Goal: Use online tool/utility: Utilize a website feature to perform a specific function

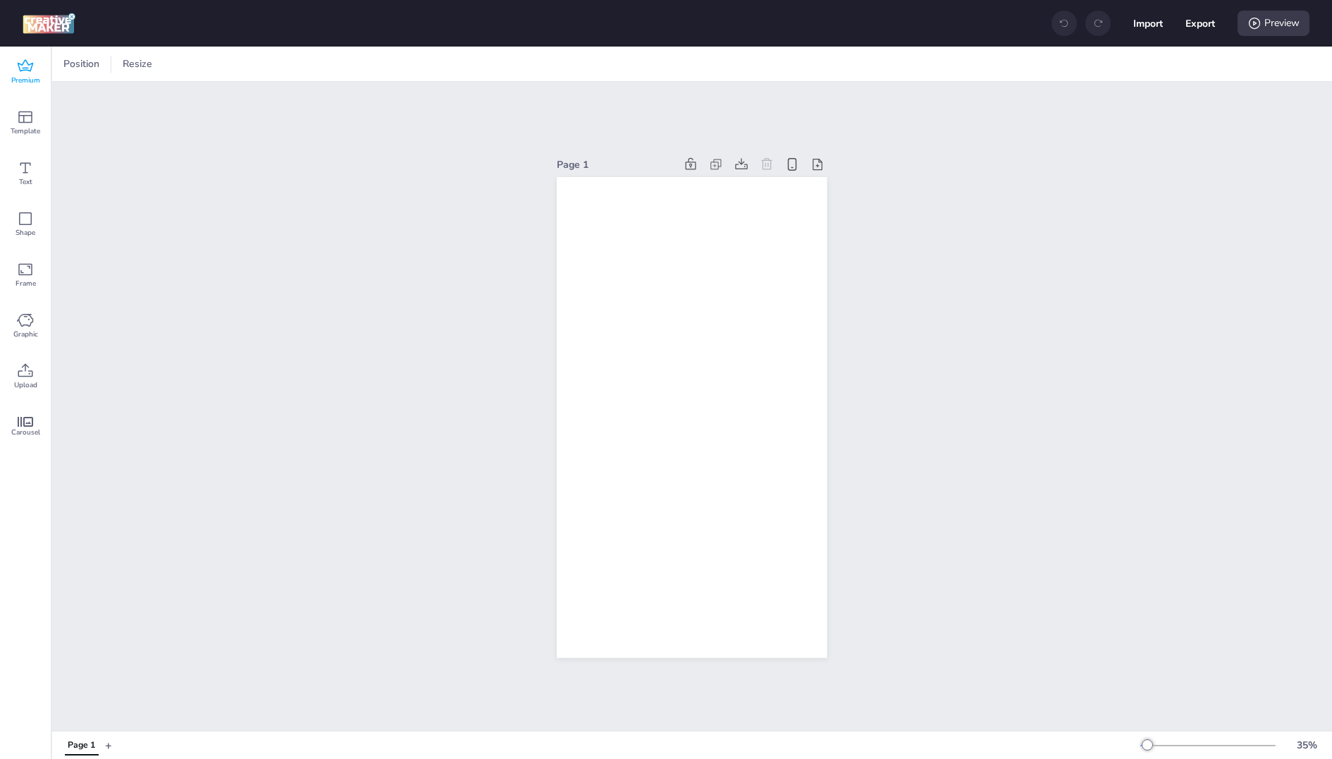
click at [26, 75] on span "Premium" at bounding box center [25, 80] width 29 height 11
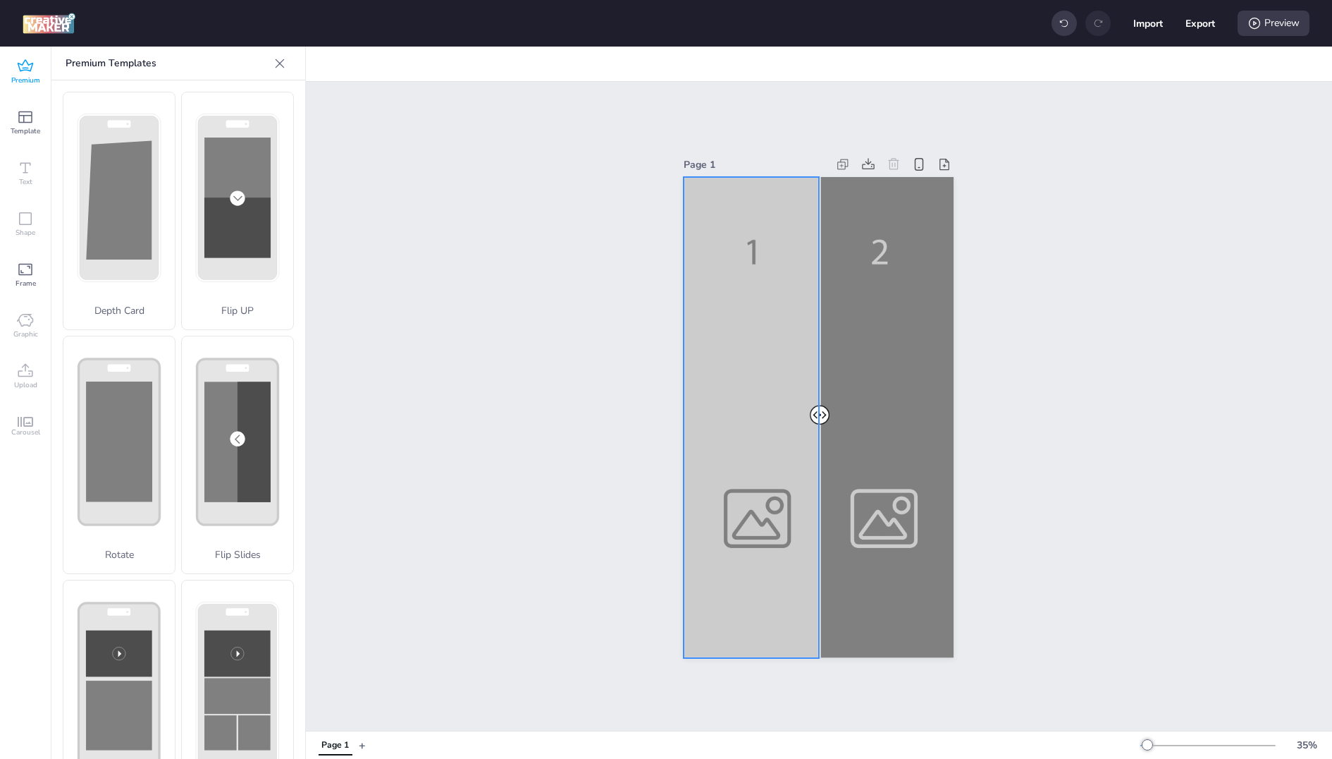
click at [713, 381] on div at bounding box center [819, 417] width 270 height 480
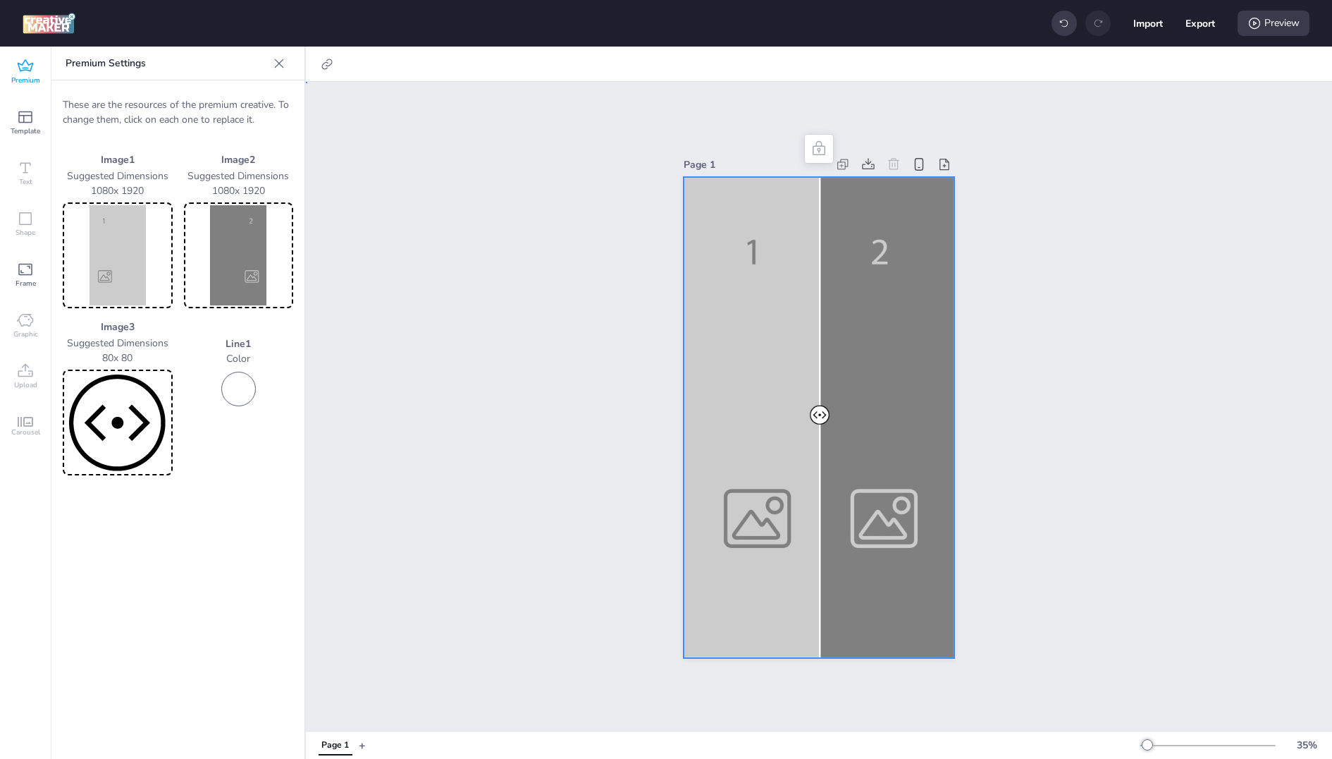
click at [885, 232] on div at bounding box center [819, 417] width 270 height 480
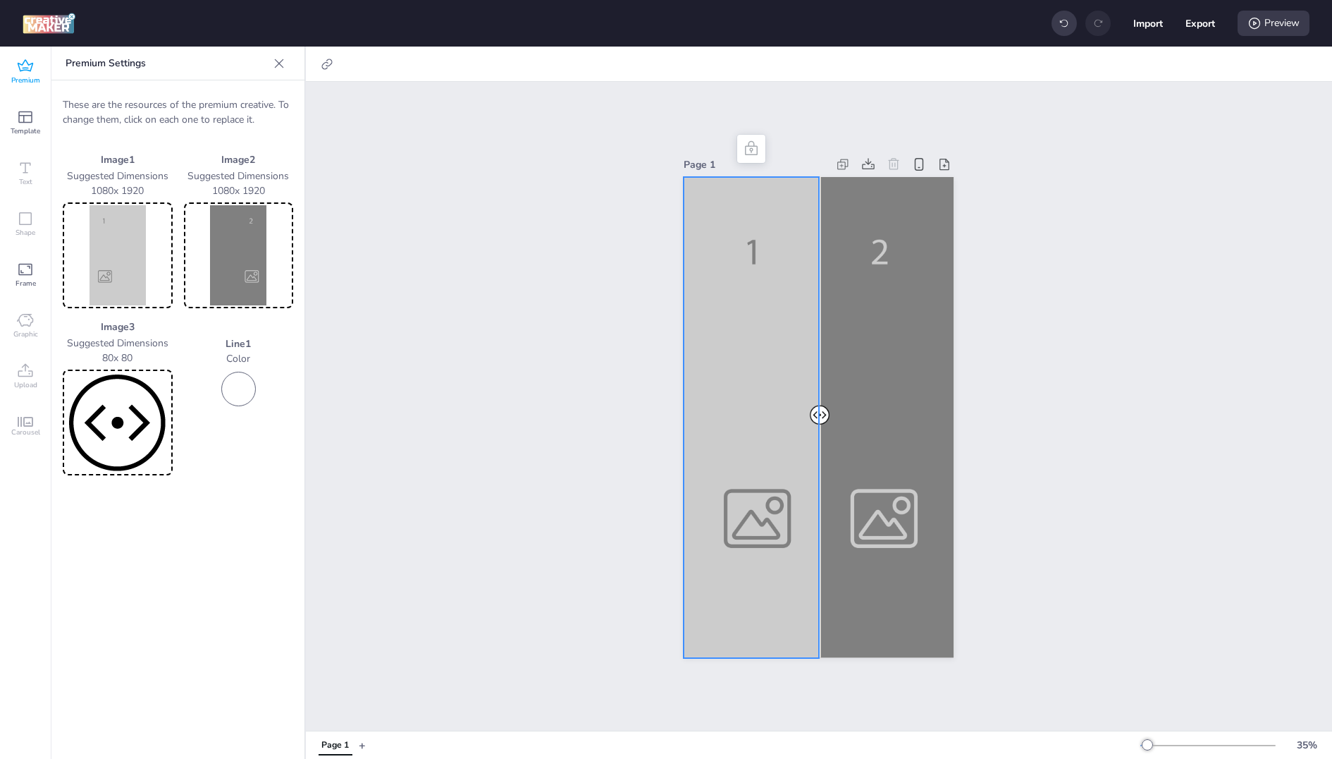
click at [735, 259] on div at bounding box center [819, 417] width 270 height 480
click at [123, 269] on img at bounding box center [118, 255] width 104 height 100
click at [747, 300] on div at bounding box center [819, 417] width 270 height 480
click at [125, 251] on img at bounding box center [118, 255] width 104 height 100
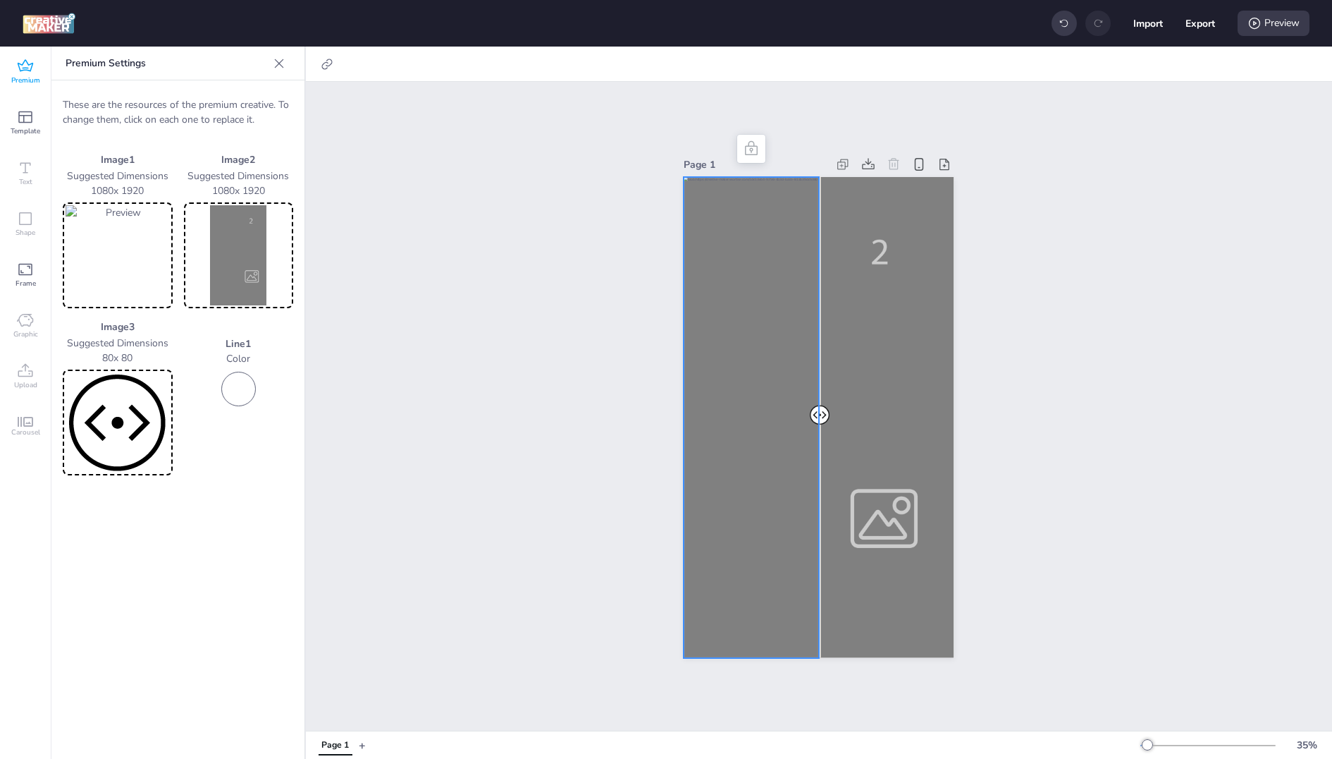
click at [209, 268] on img at bounding box center [239, 255] width 104 height 100
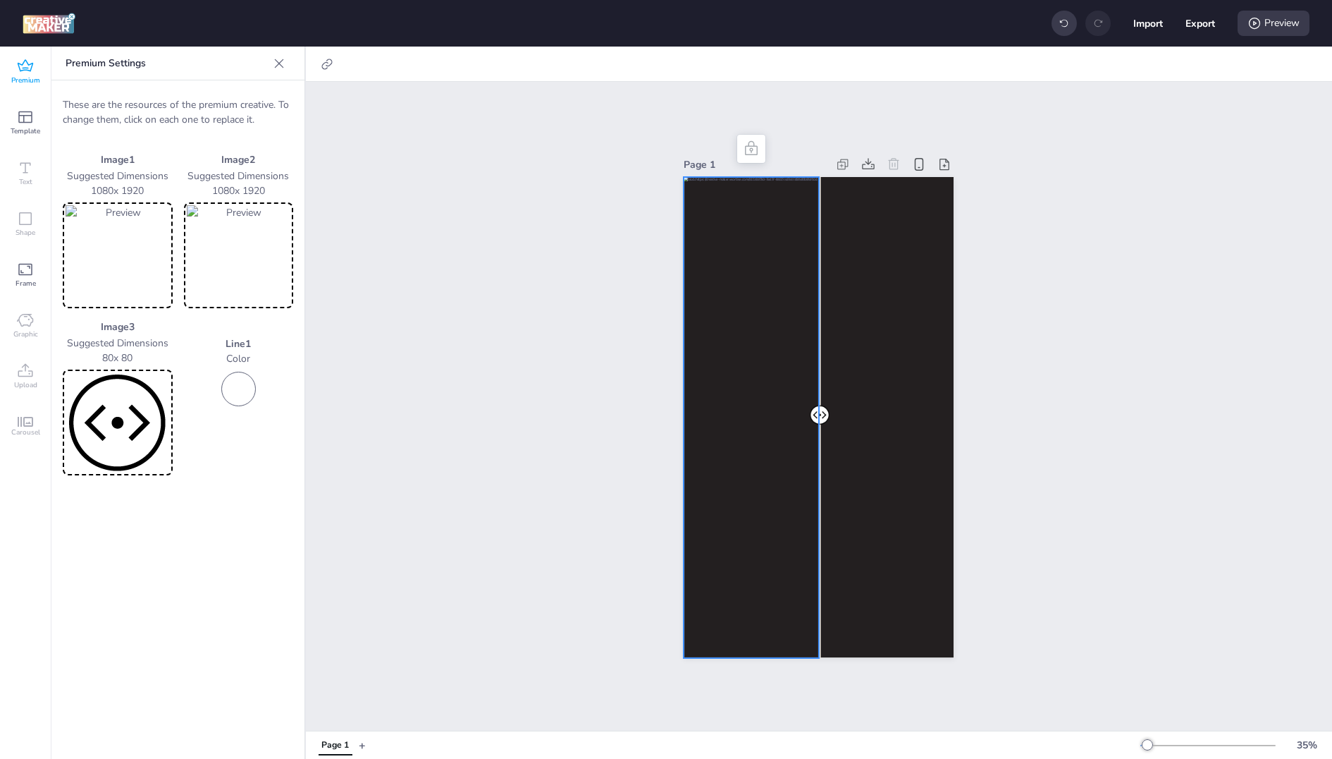
drag, startPoint x: 818, startPoint y: 412, endPoint x: 698, endPoint y: 420, distance: 120.1
click at [698, 177] on div at bounding box center [819, 177] width 270 height 0
click at [997, 419] on div "Page 1" at bounding box center [819, 406] width 1026 height 649
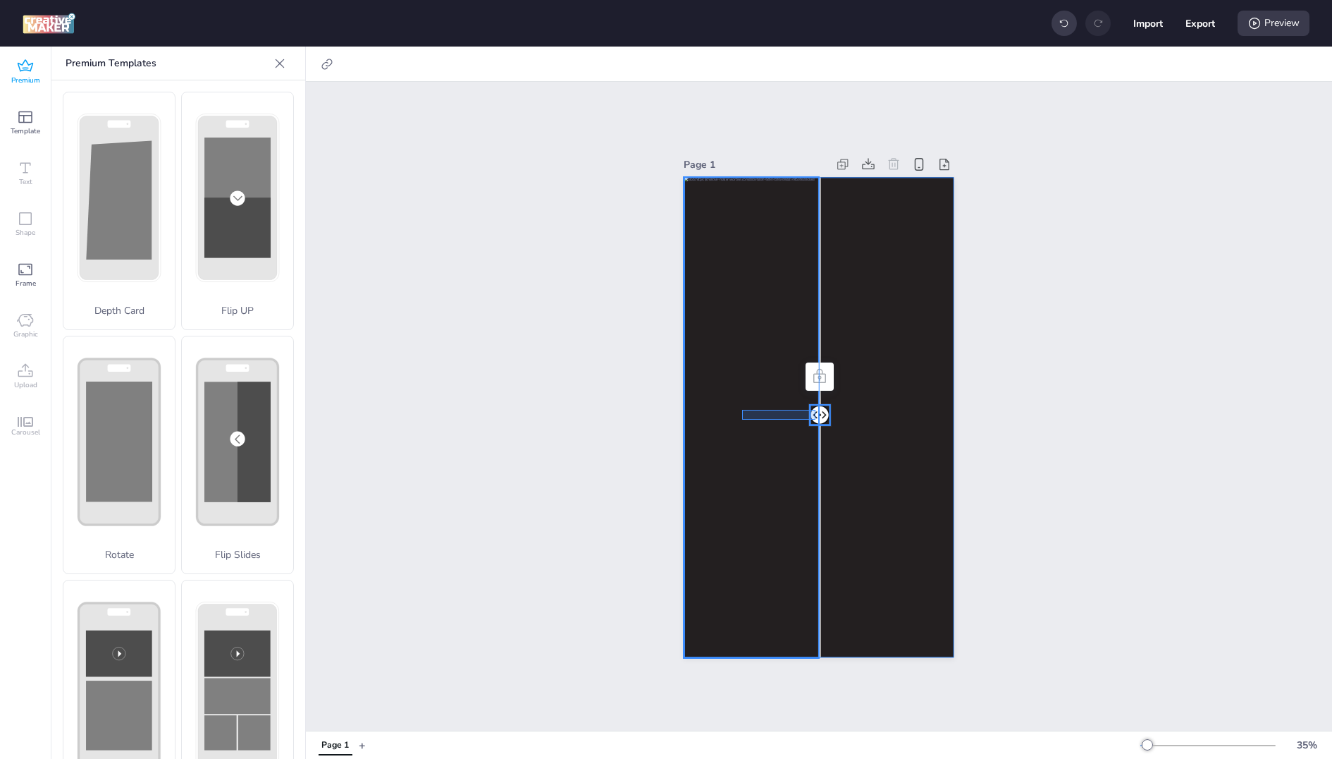
drag, startPoint x: 815, startPoint y: 410, endPoint x: 742, endPoint y: 419, distance: 74.0
click at [742, 177] on div at bounding box center [819, 177] width 270 height 0
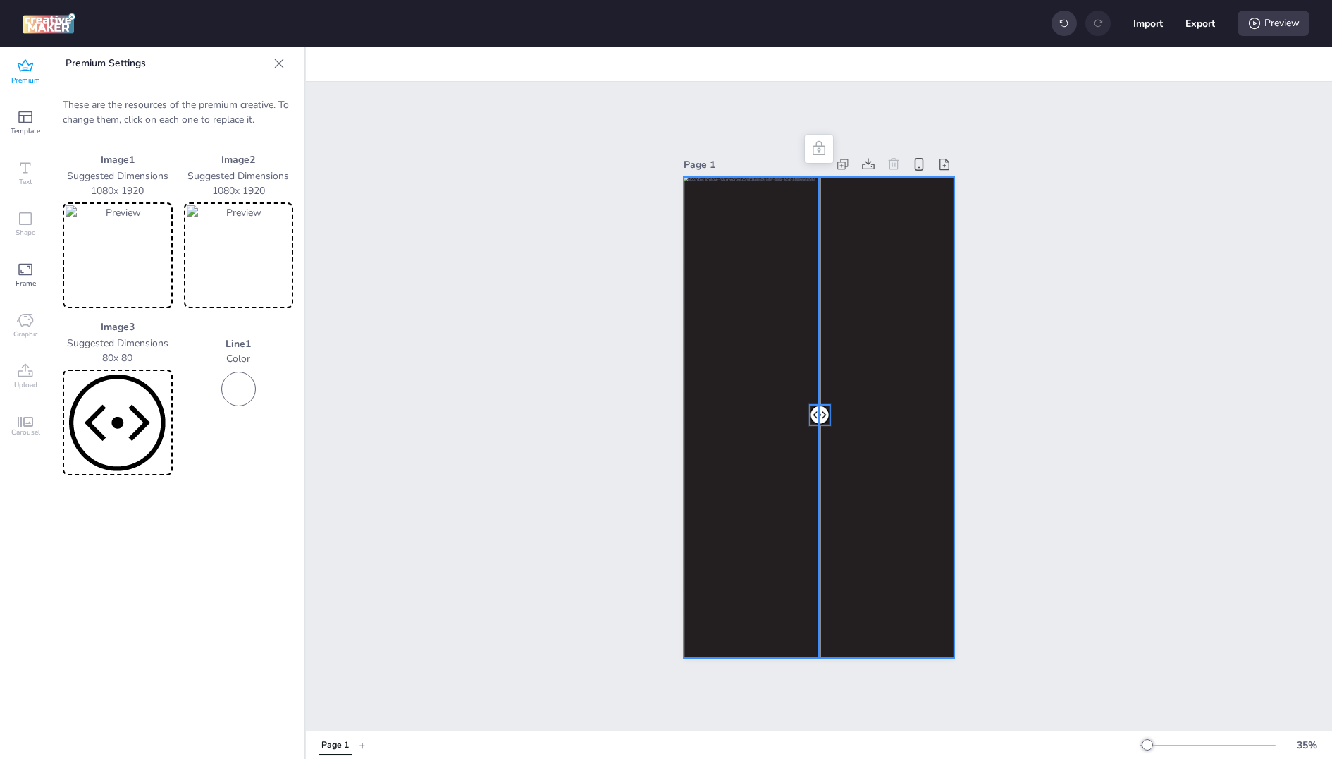
click at [742, 419] on div at bounding box center [819, 417] width 270 height 480
click at [988, 379] on div "Page 1" at bounding box center [818, 405] width 349 height 536
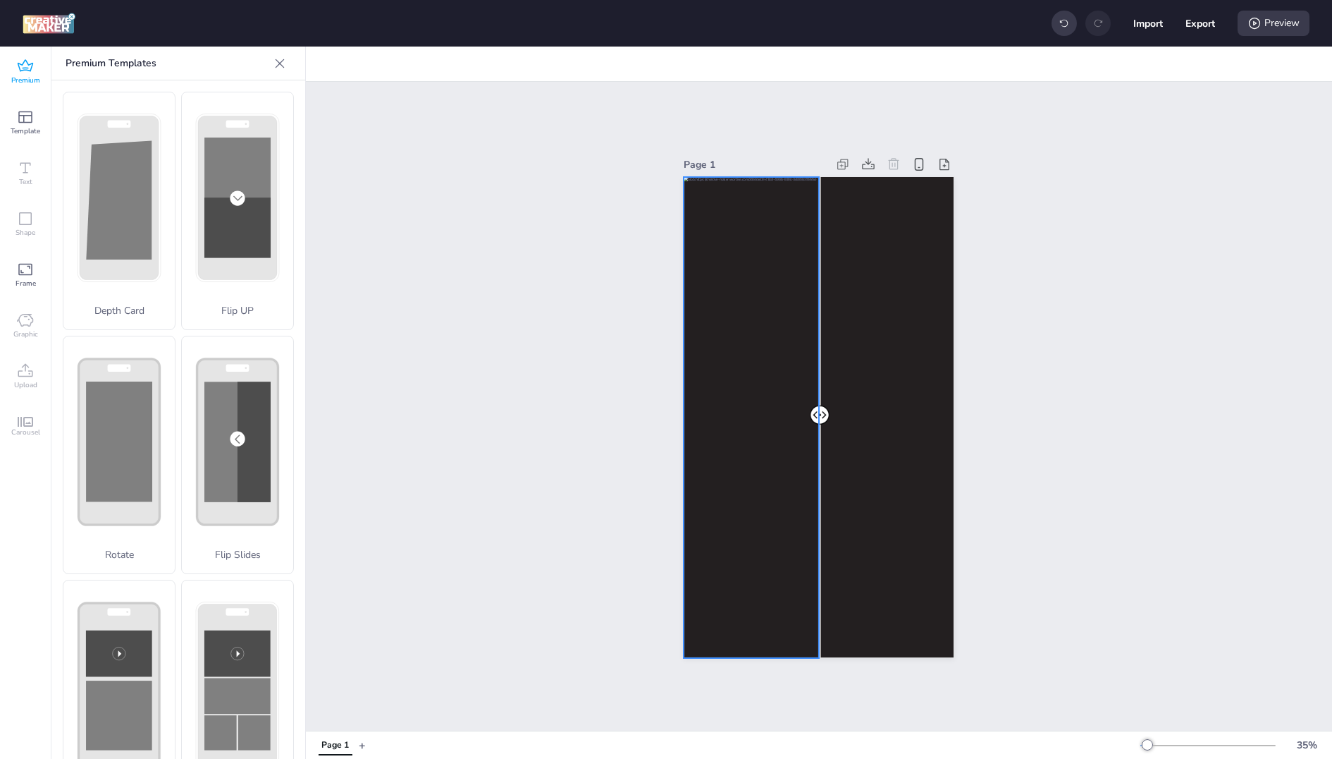
click at [764, 422] on div at bounding box center [819, 417] width 270 height 480
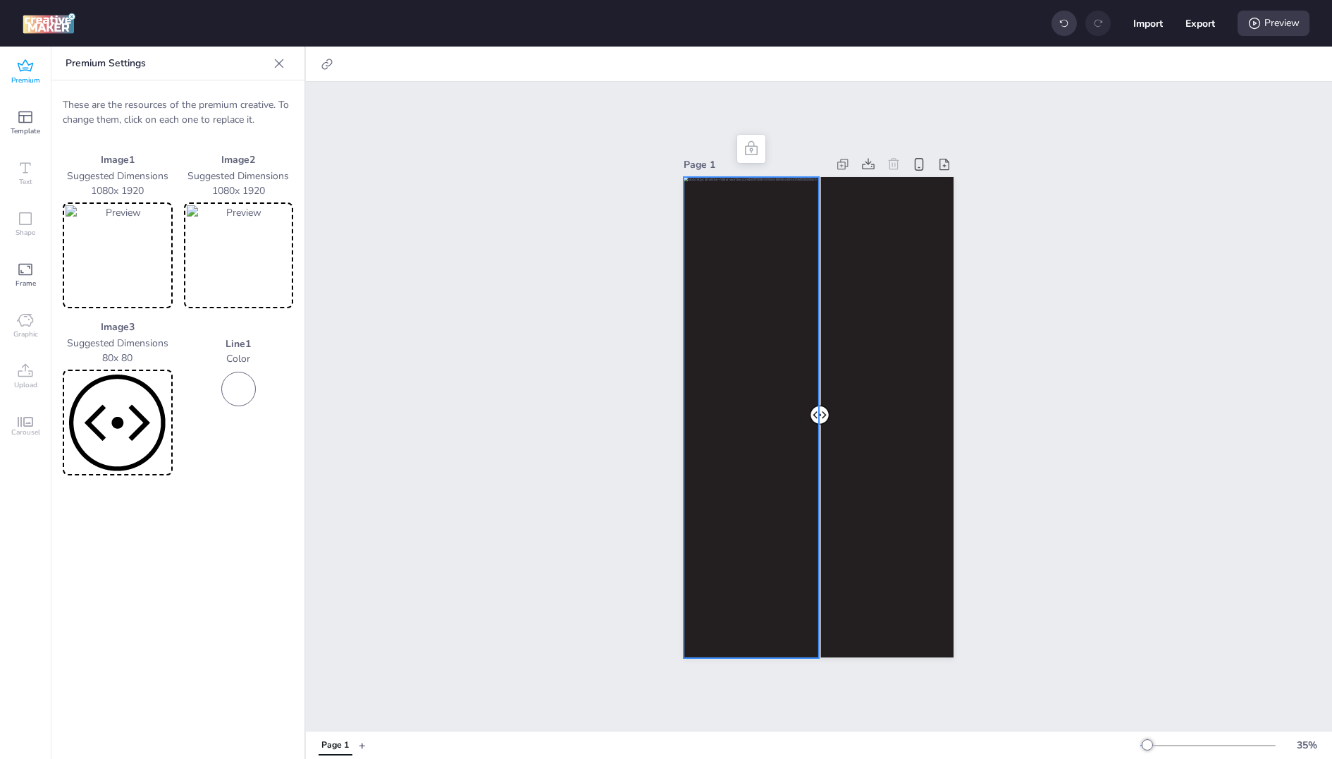
click at [842, 384] on div at bounding box center [819, 417] width 270 height 480
click at [648, 447] on div "Page 1" at bounding box center [818, 405] width 349 height 536
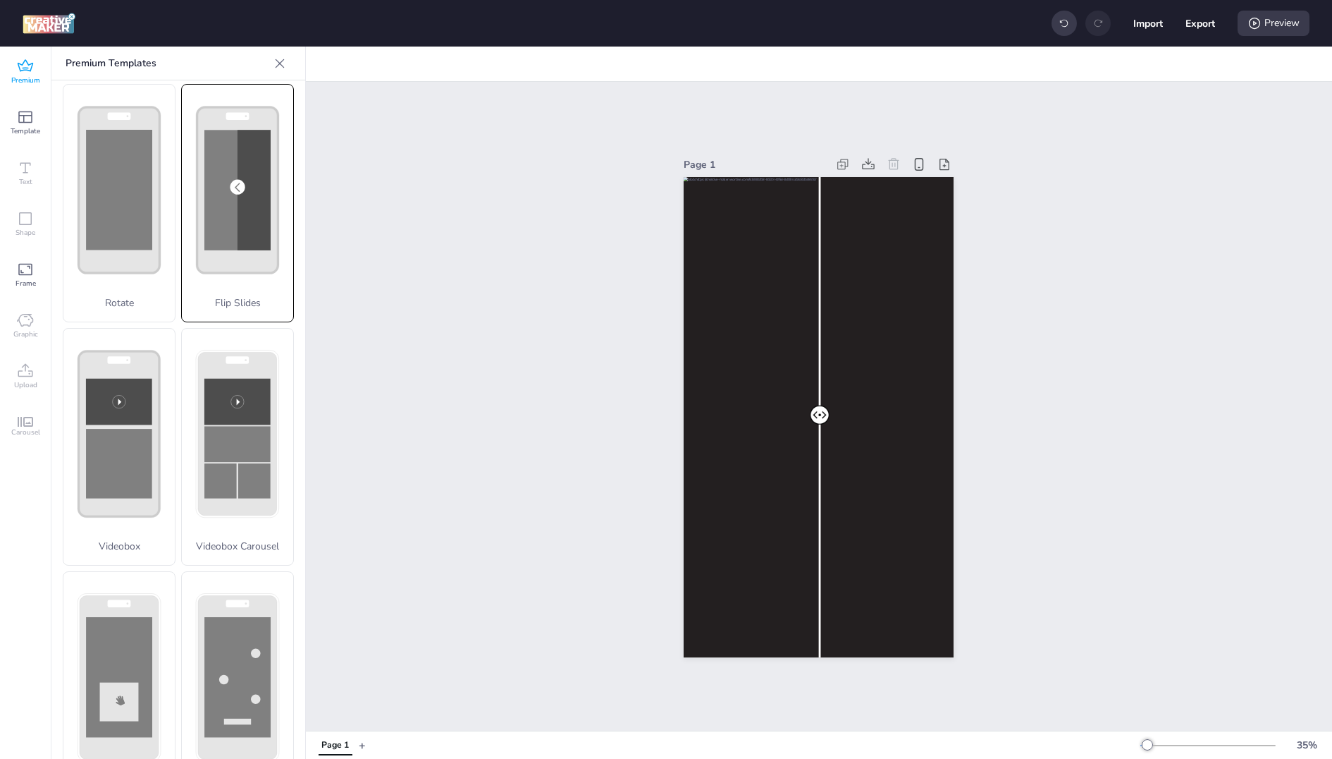
scroll to position [315, 0]
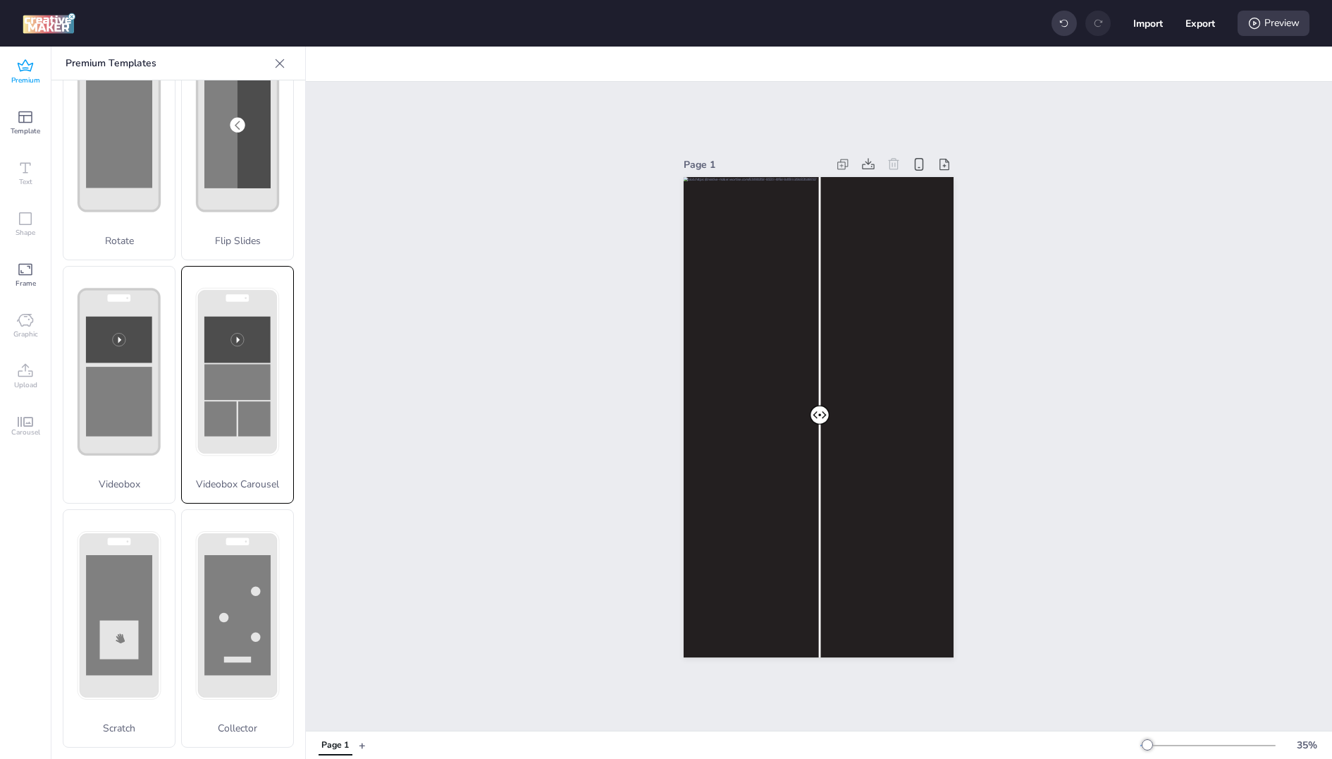
click at [238, 397] on rect at bounding box center [237, 382] width 66 height 36
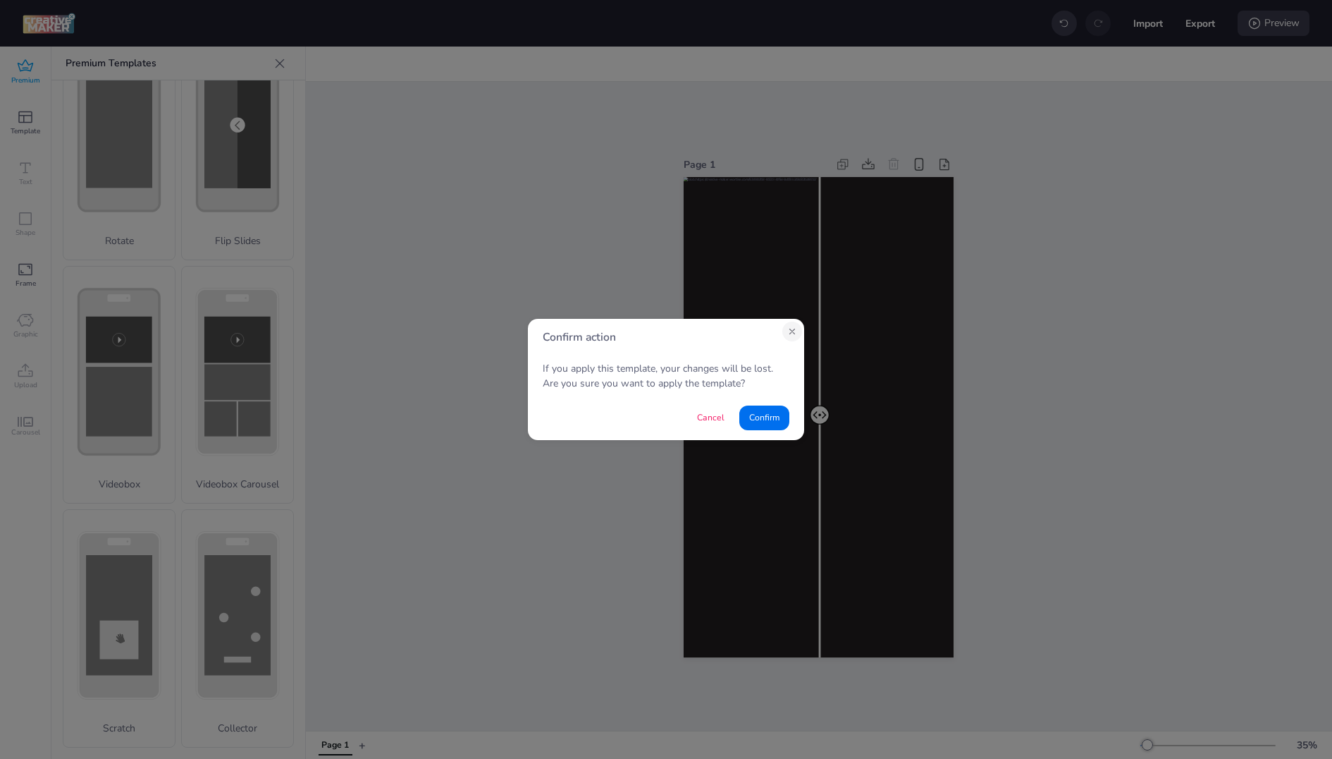
click at [788, 326] on icon "Close" at bounding box center [792, 331] width 10 height 10
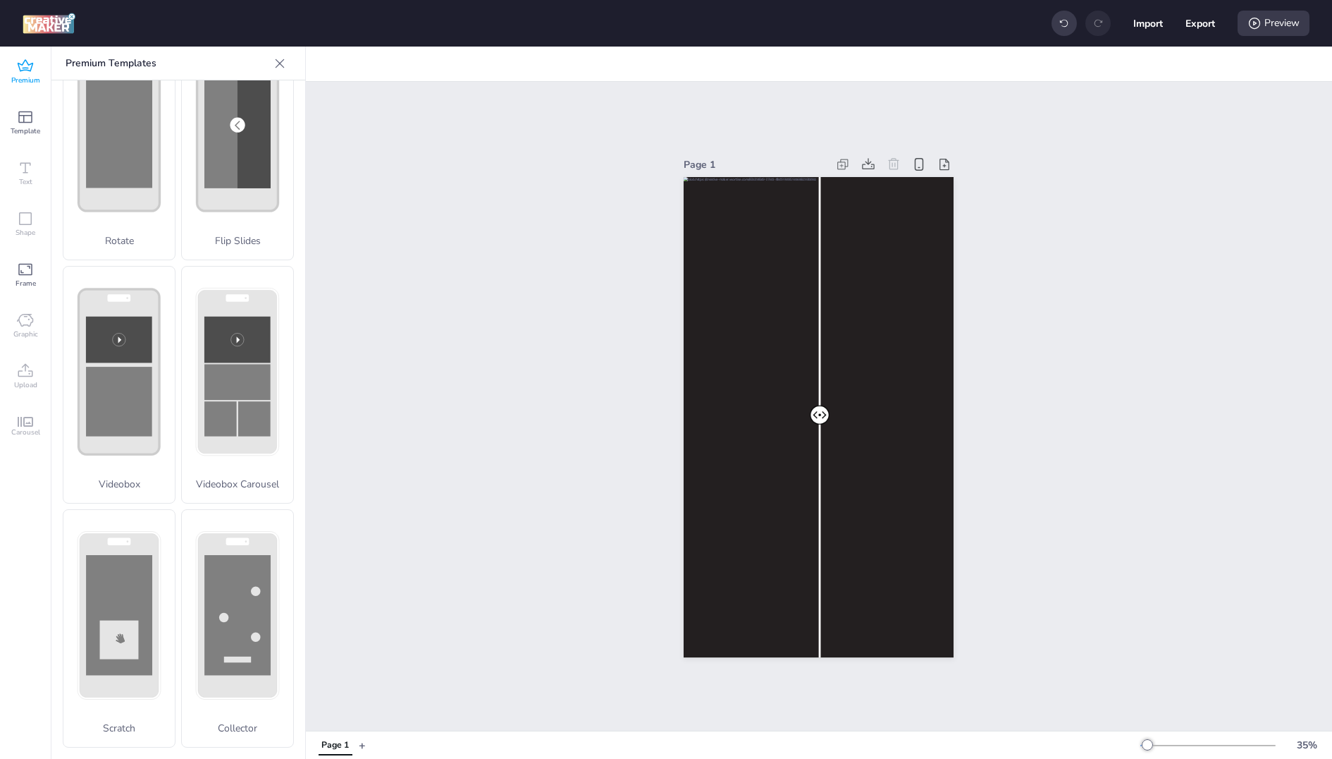
scroll to position [0, 0]
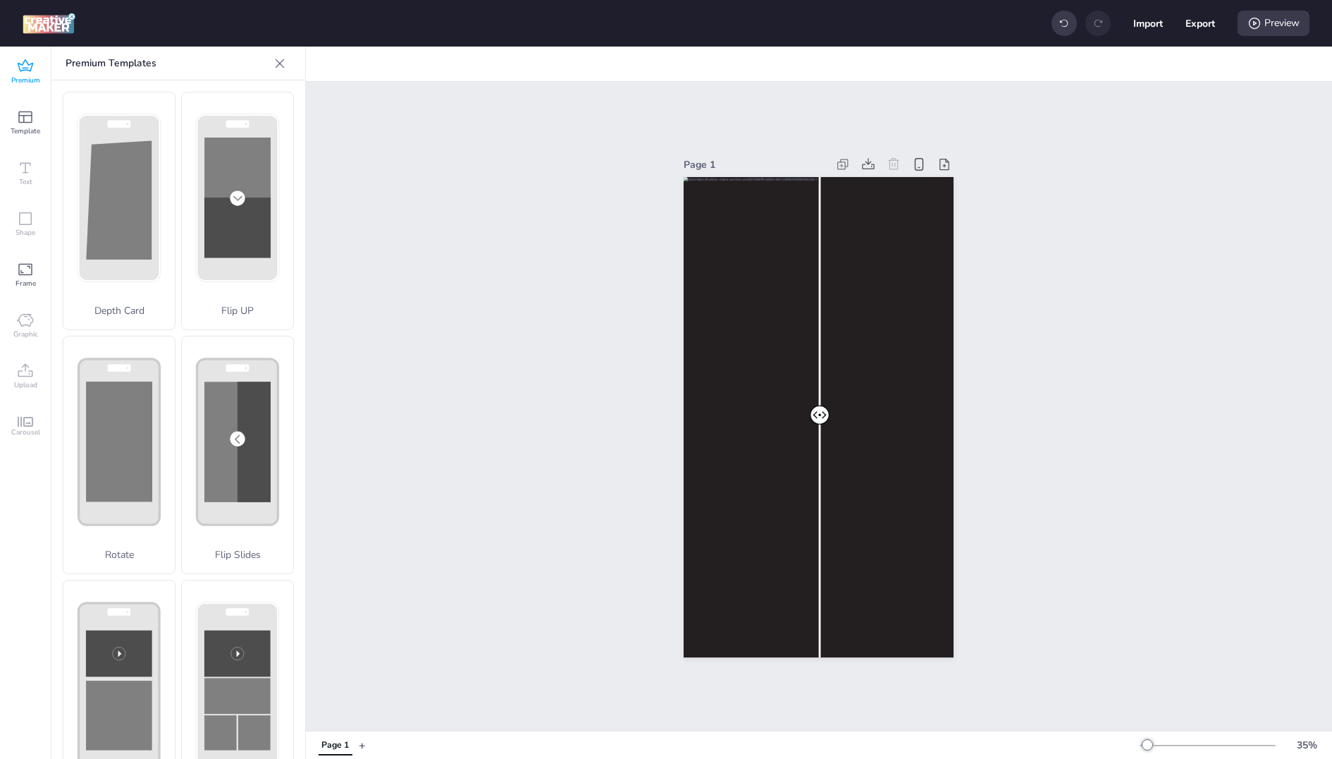
click at [750, 363] on div at bounding box center [819, 417] width 270 height 480
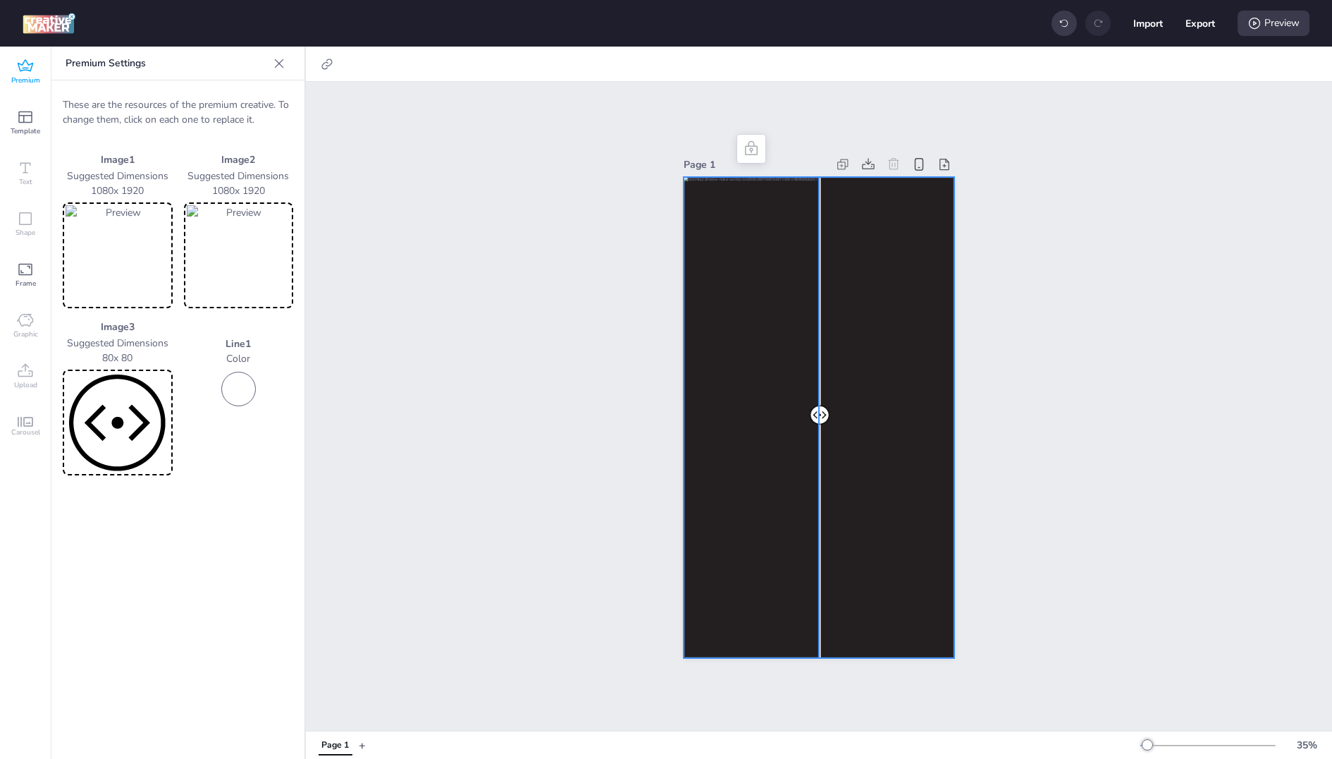
click at [861, 321] on div at bounding box center [819, 417] width 270 height 480
click at [1116, 245] on div "Page 1" at bounding box center [819, 406] width 1026 height 649
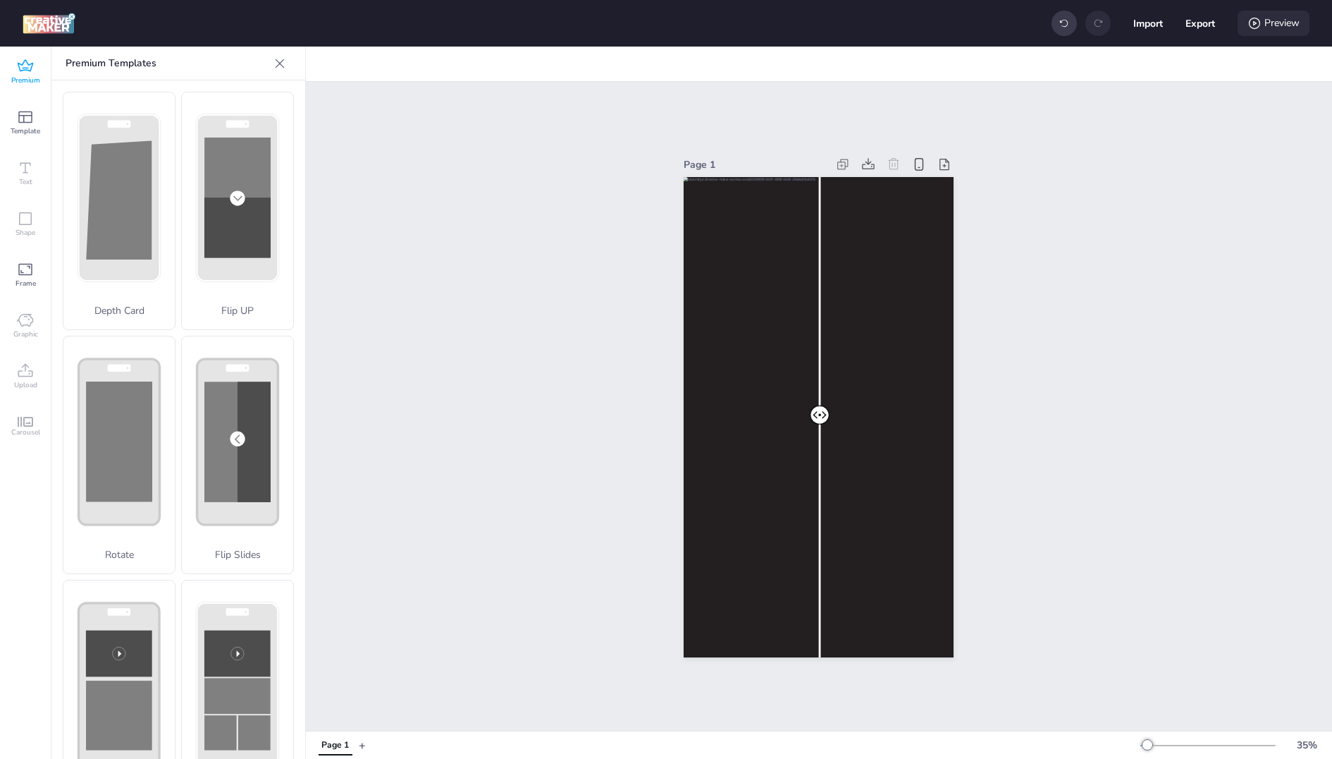
click at [1277, 27] on div "Preview" at bounding box center [1274, 23] width 72 height 25
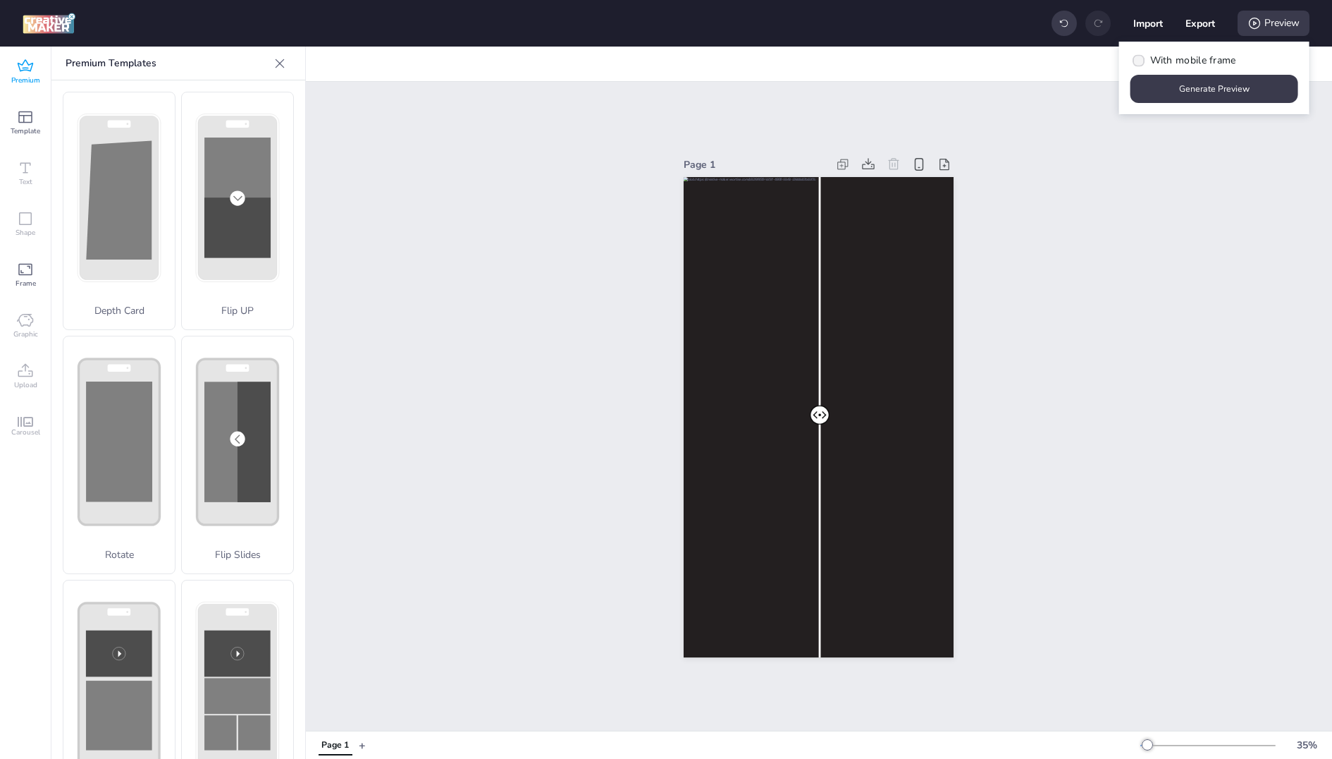
click at [1206, 58] on span "With mobile frame" at bounding box center [1194, 60] width 86 height 15
click at [1141, 61] on input "With mobile frame" at bounding box center [1136, 65] width 9 height 9
checkbox input "true"
click at [1227, 87] on button "Generate Preview" at bounding box center [1215, 89] width 168 height 28
click at [1201, 17] on button "Export" at bounding box center [1201, 23] width 30 height 30
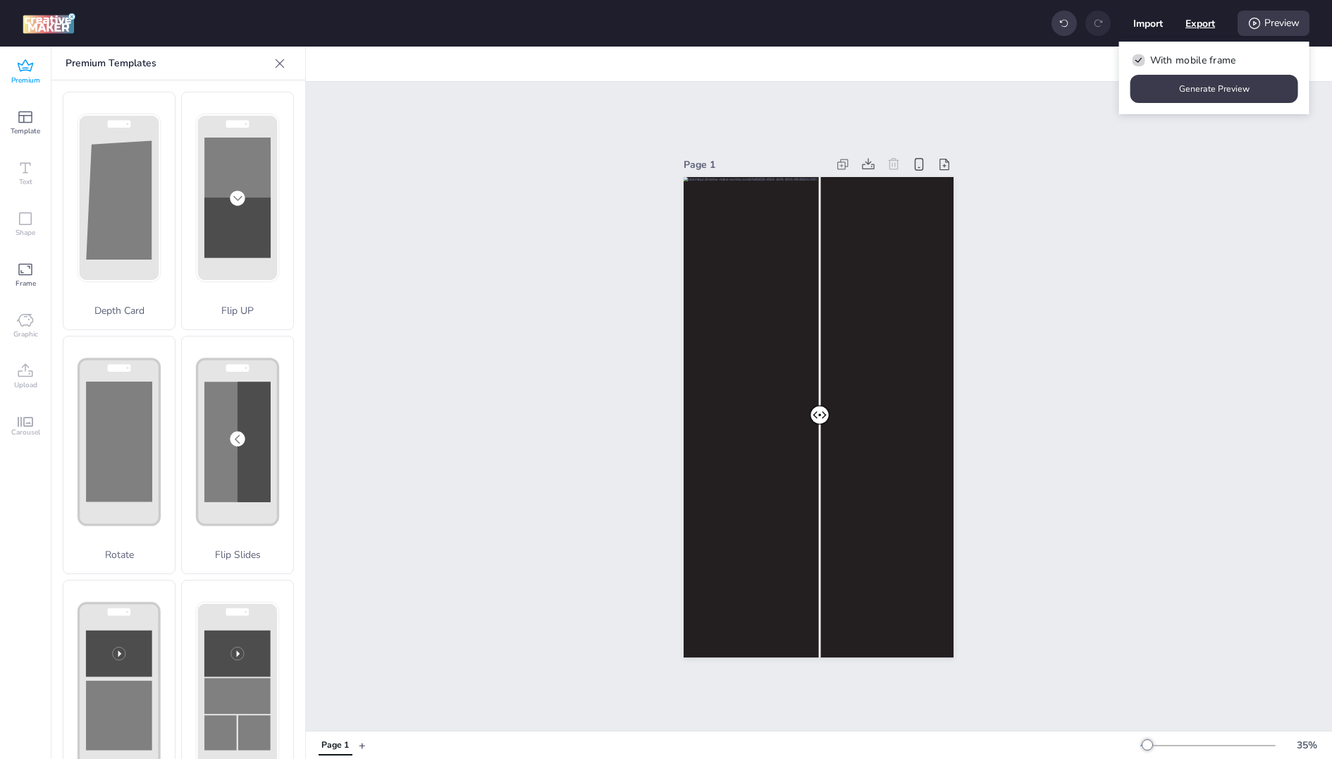
select select "html"
click at [1143, 115] on button "Download" at bounding box center [1138, 114] width 133 height 28
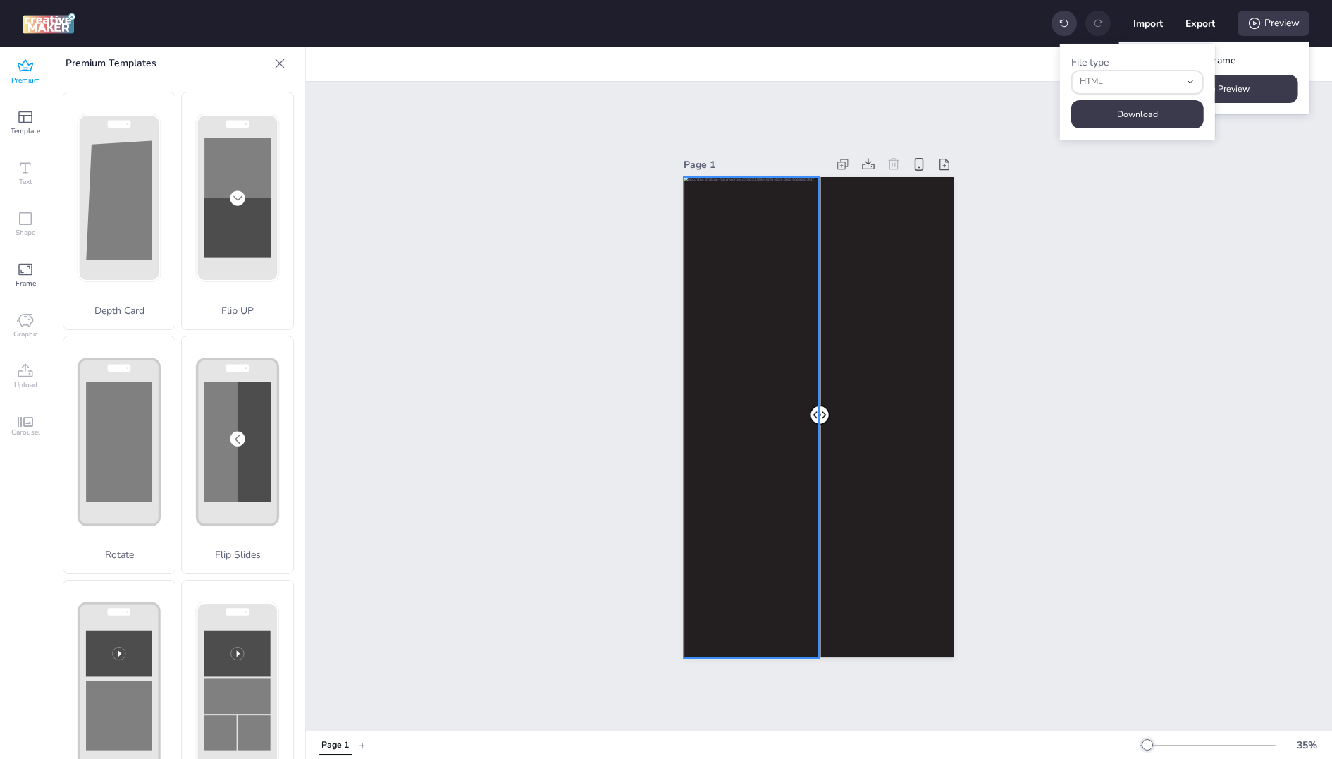
click at [716, 293] on div at bounding box center [819, 417] width 270 height 480
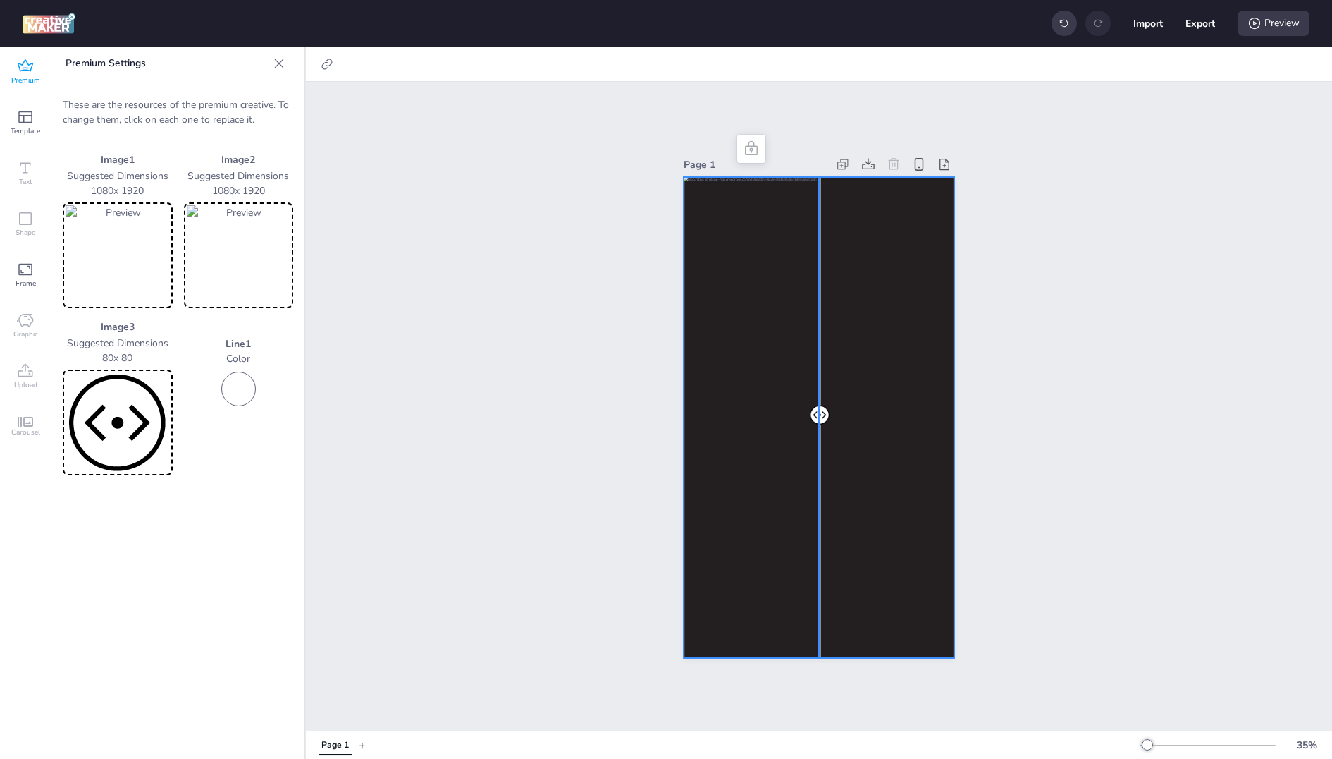
click at [871, 308] on div at bounding box center [819, 417] width 270 height 480
click at [663, 290] on div "Page 1" at bounding box center [818, 405] width 349 height 536
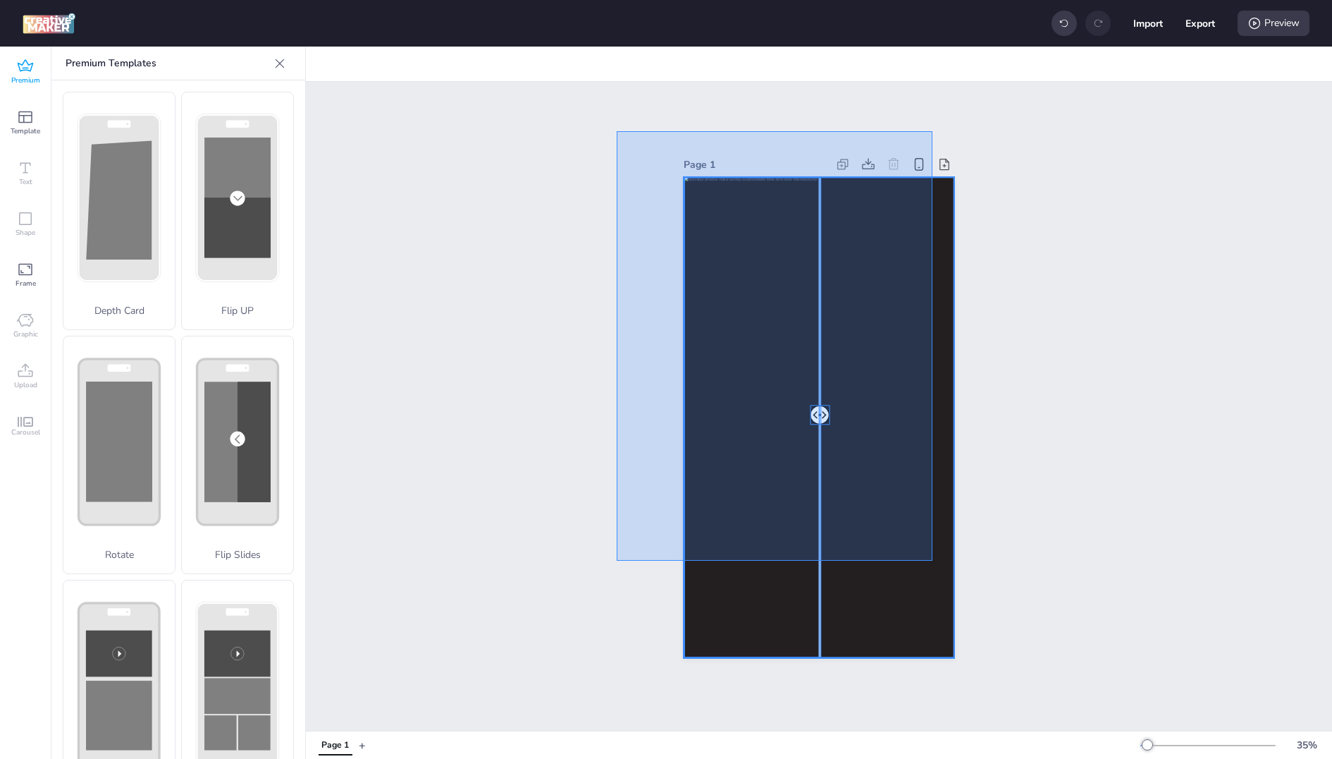
drag, startPoint x: 616, startPoint y: 131, endPoint x: 932, endPoint y: 560, distance: 533.0
click at [932, 560] on div "Page 1" at bounding box center [819, 406] width 1026 height 649
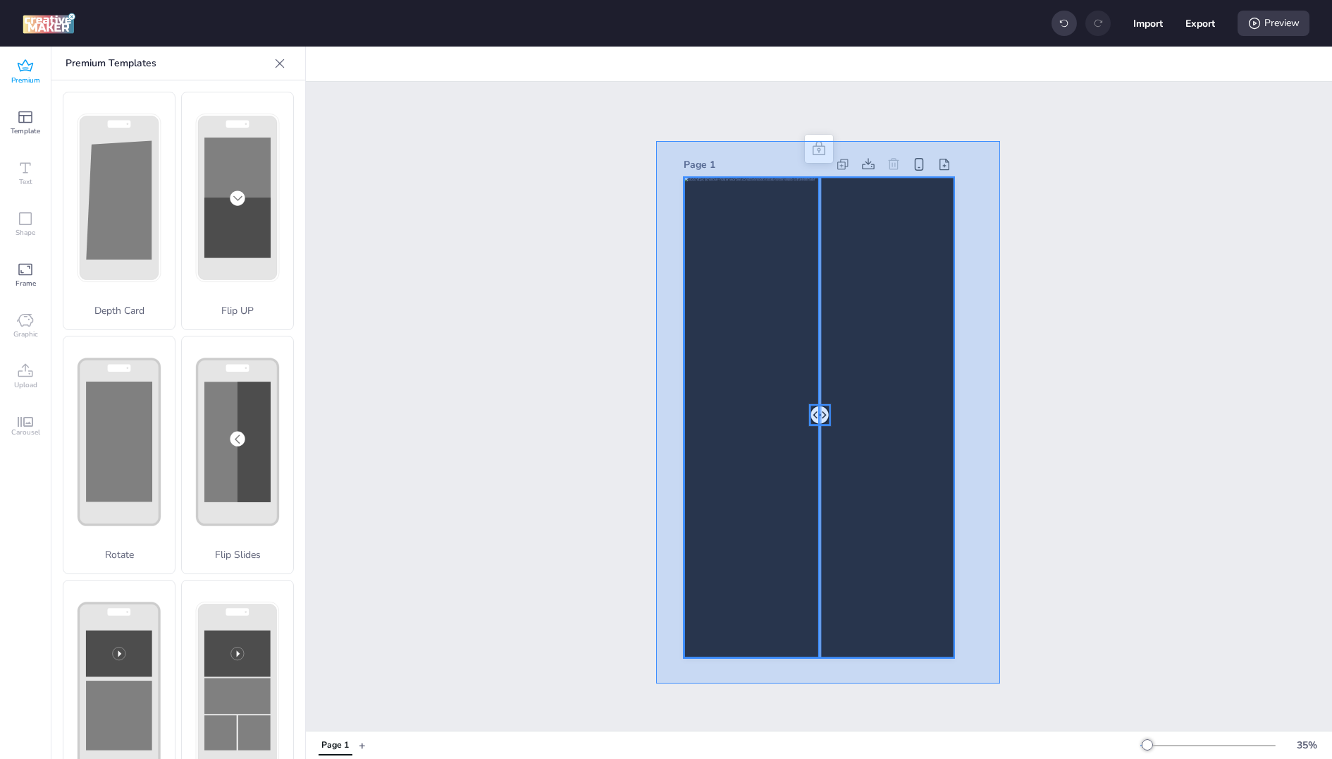
drag, startPoint x: 1000, startPoint y: 683, endPoint x: 649, endPoint y: 133, distance: 652.6
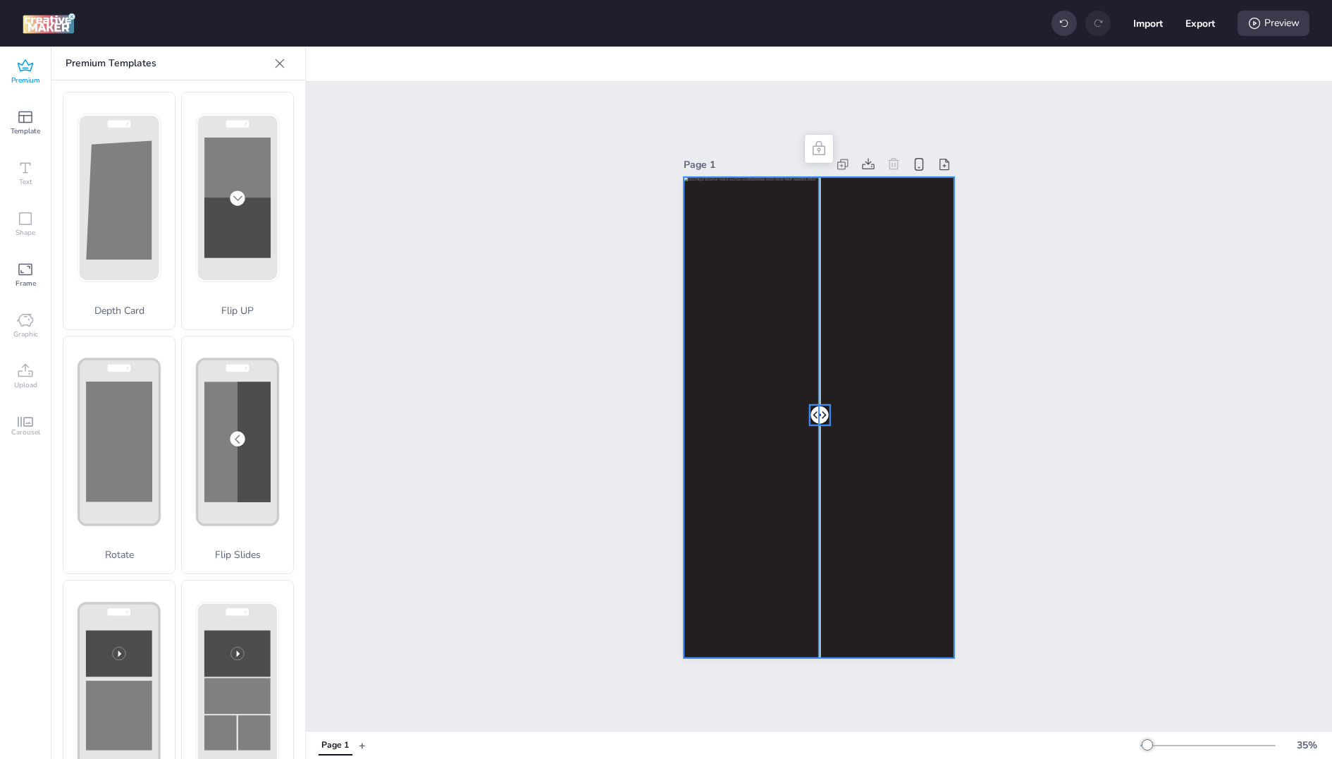
click at [274, 60] on icon at bounding box center [280, 63] width 14 height 14
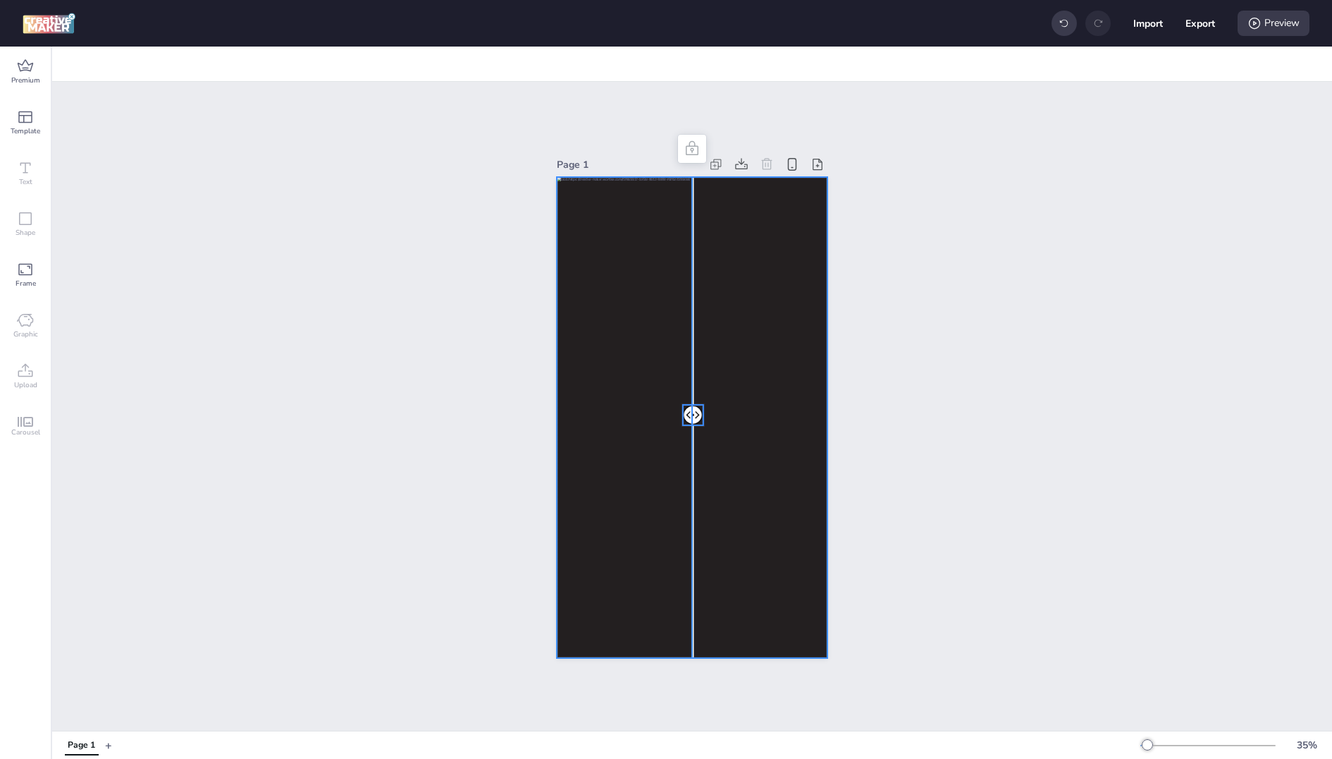
click at [462, 410] on div "Page 1" at bounding box center [692, 406] width 1280 height 649
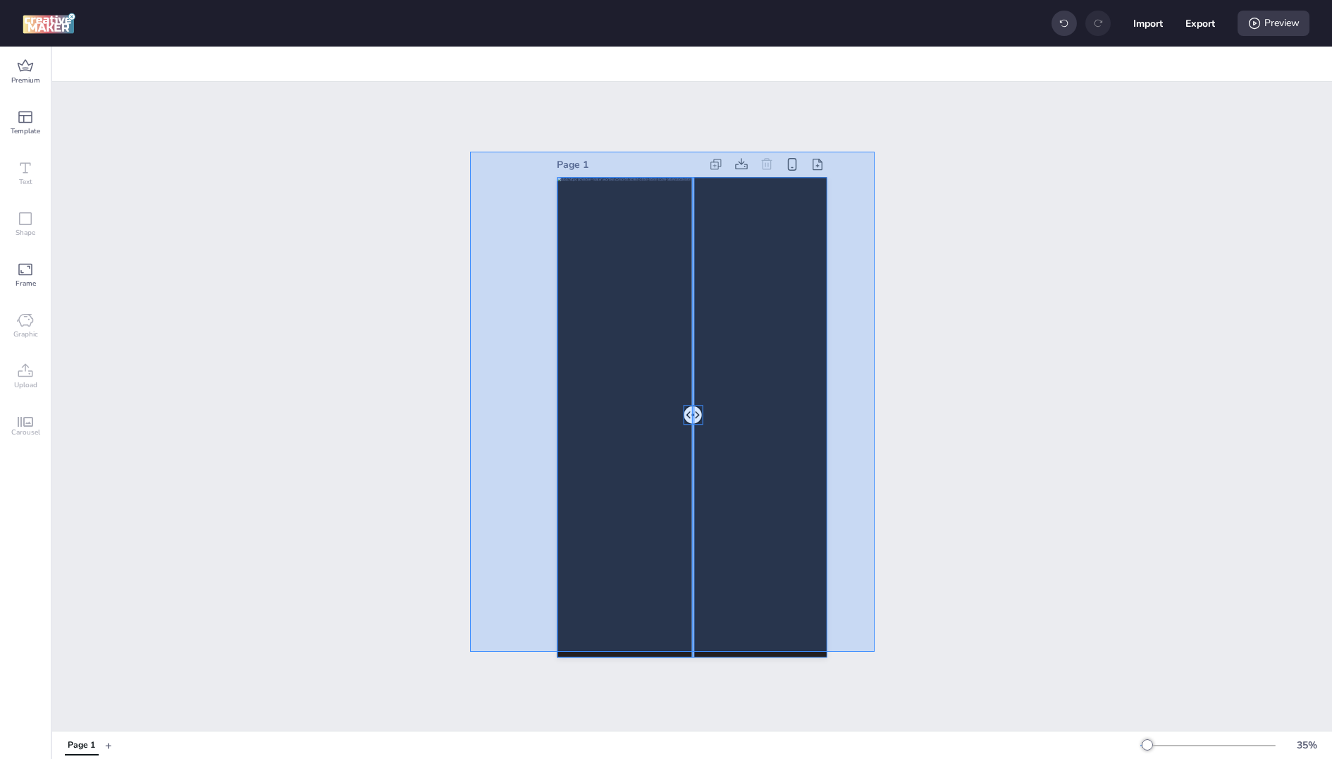
drag, startPoint x: 470, startPoint y: 152, endPoint x: 874, endPoint y: 651, distance: 643.1
click at [874, 651] on div "Page 1" at bounding box center [692, 406] width 1280 height 649
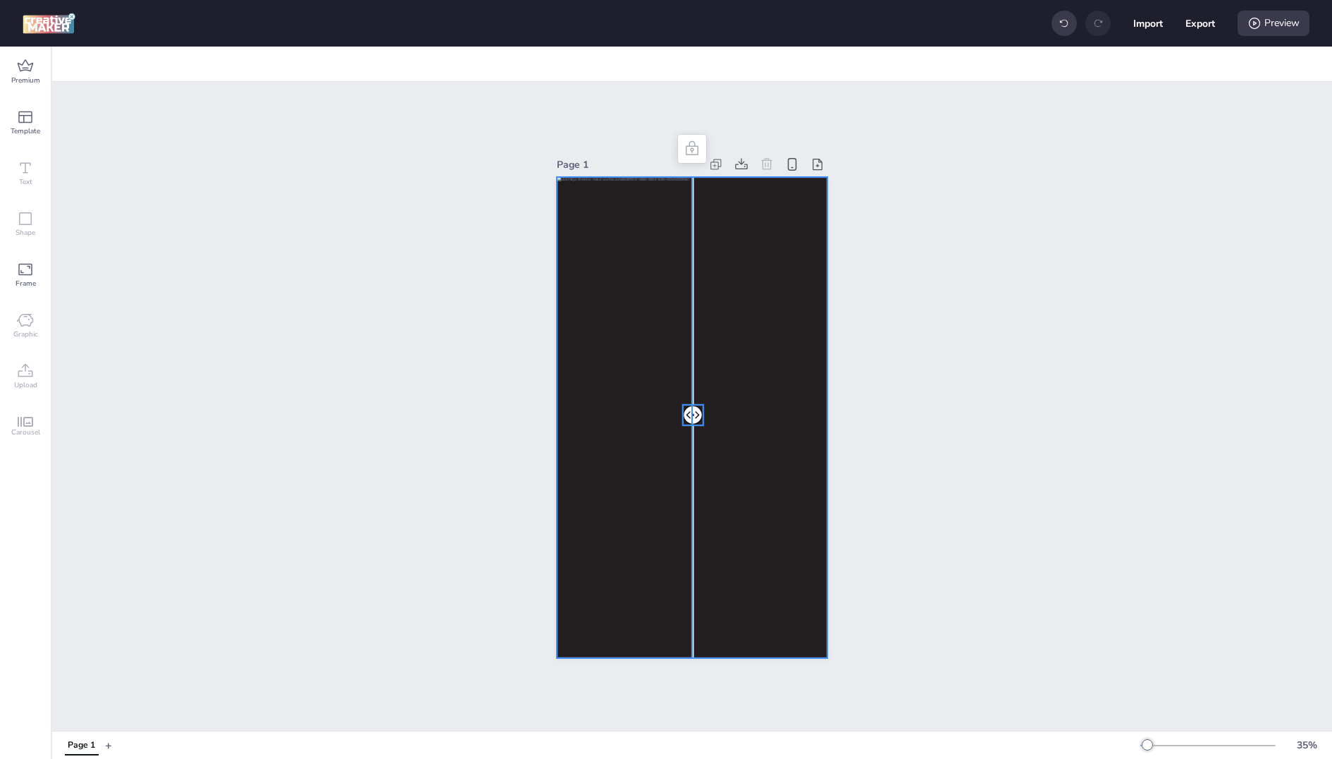
click at [736, 511] on div at bounding box center [692, 417] width 270 height 480
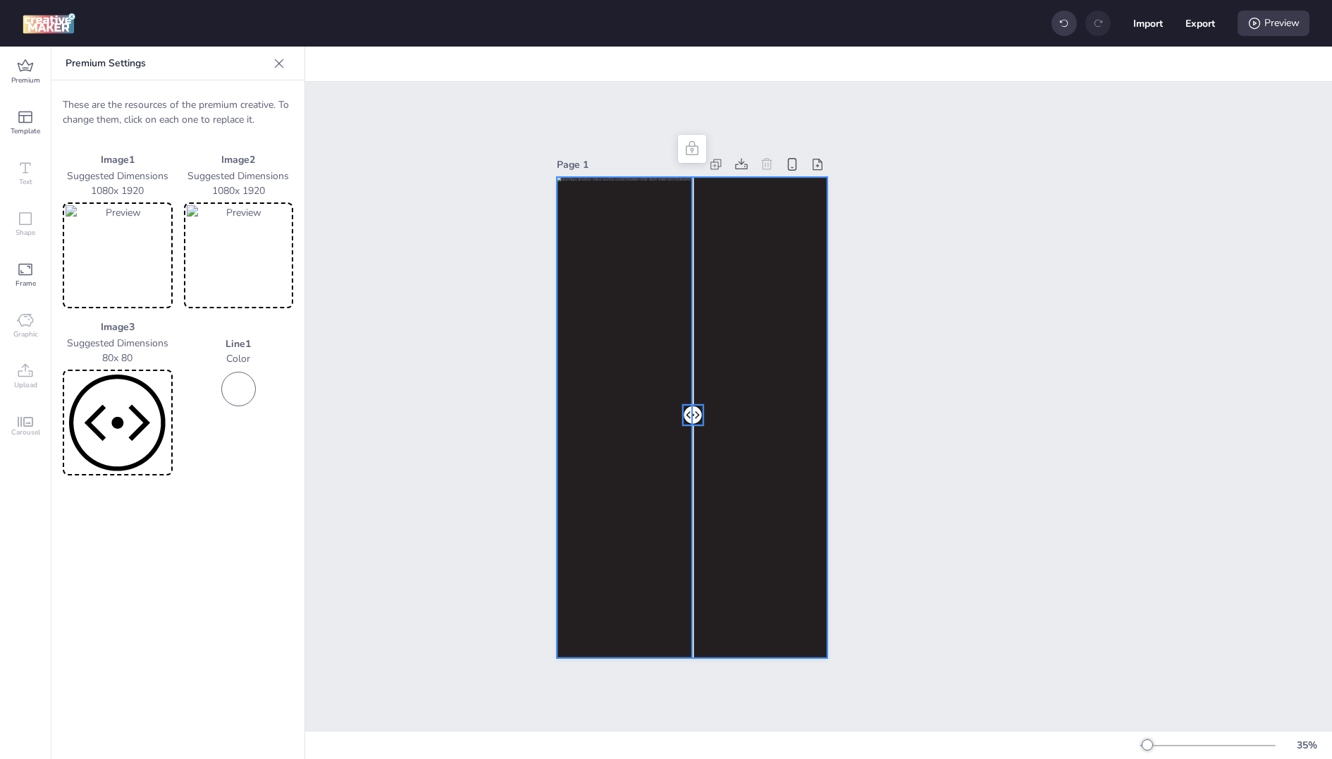
click at [581, 422] on div at bounding box center [692, 417] width 270 height 480
drag, startPoint x: 616, startPoint y: 421, endPoint x: 469, endPoint y: 431, distance: 147.7
click at [611, 421] on div at bounding box center [692, 417] width 270 height 480
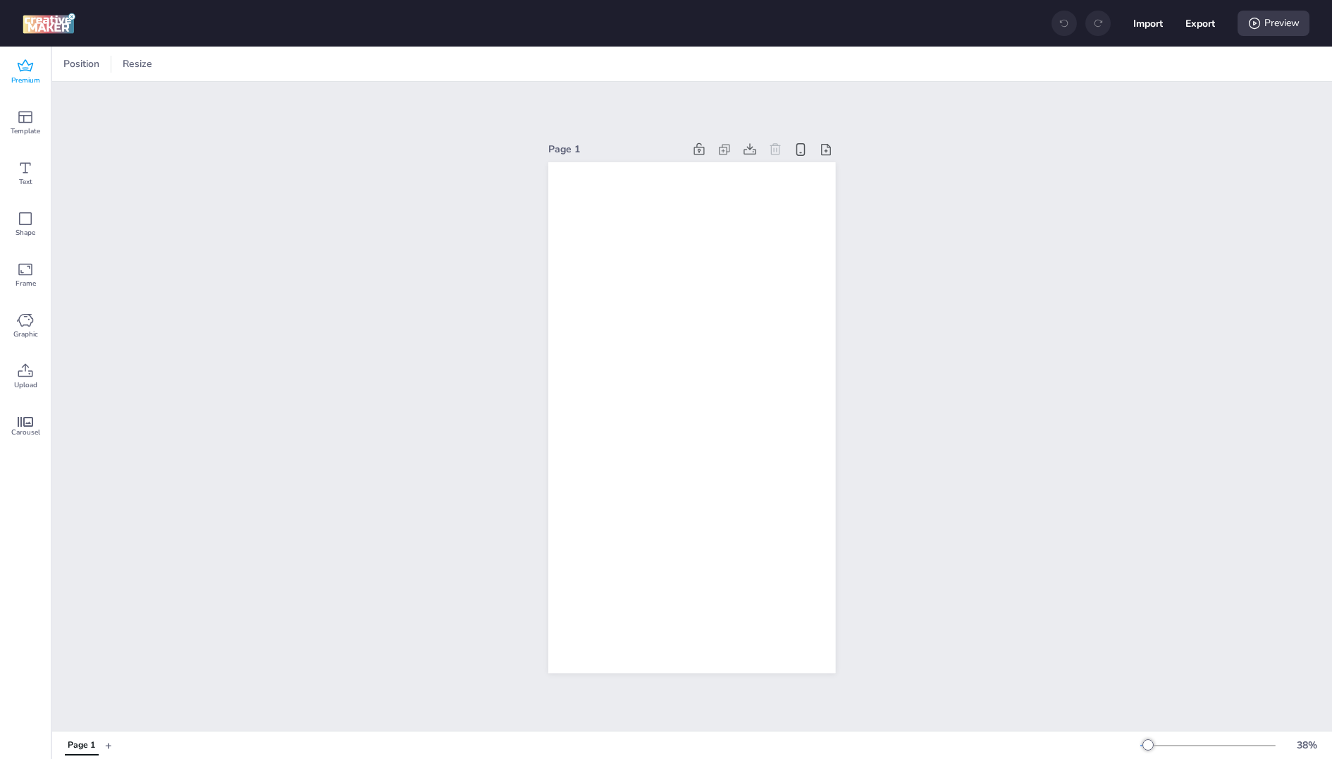
click at [25, 47] on div "Premium" at bounding box center [25, 72] width 51 height 51
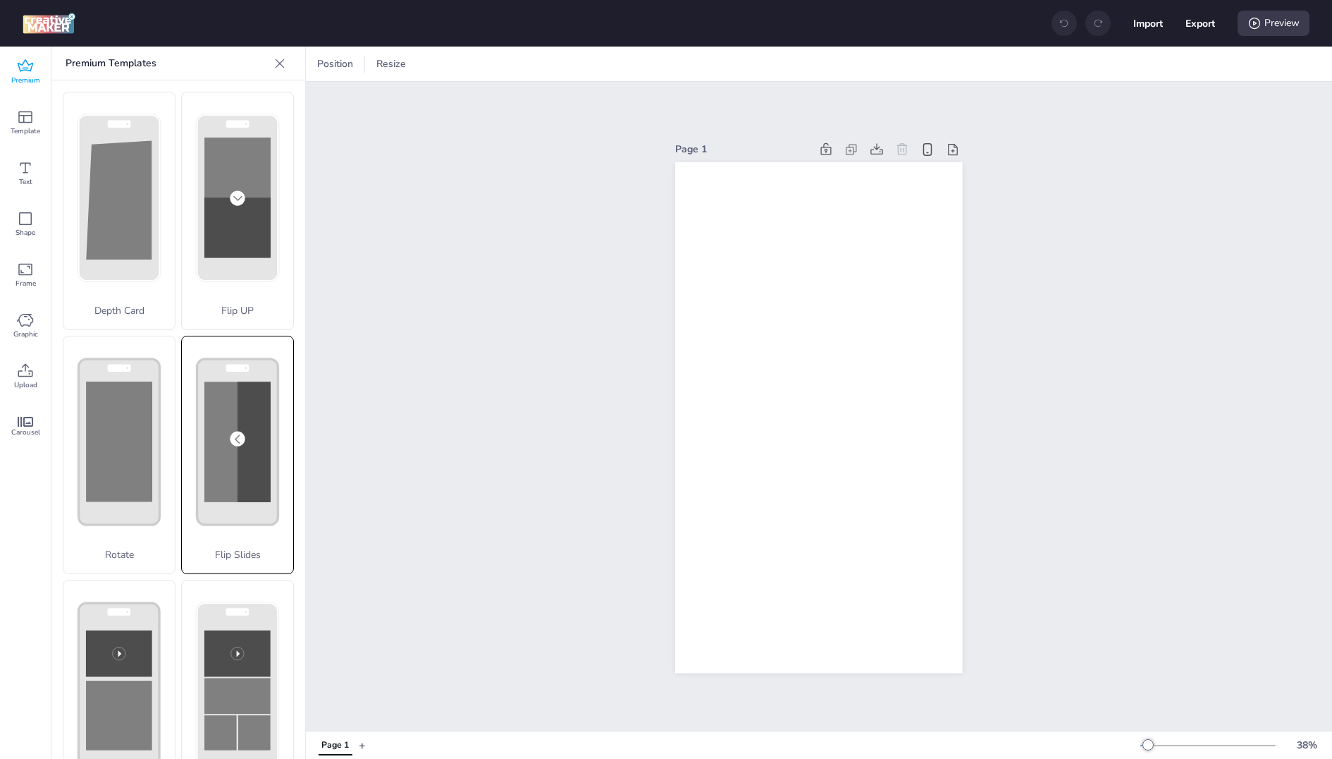
click at [288, 427] on icon at bounding box center [237, 441] width 111 height 211
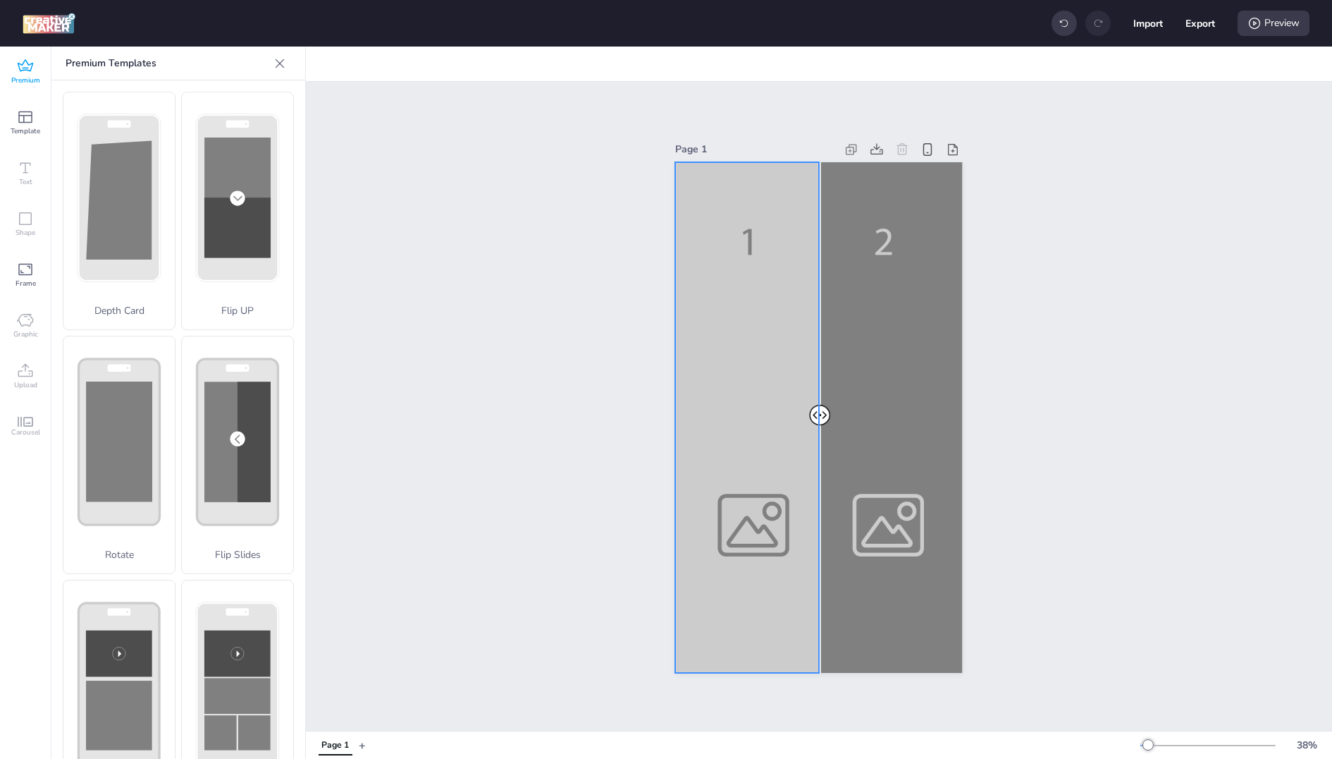
click at [766, 365] on div at bounding box center [818, 417] width 287 height 510
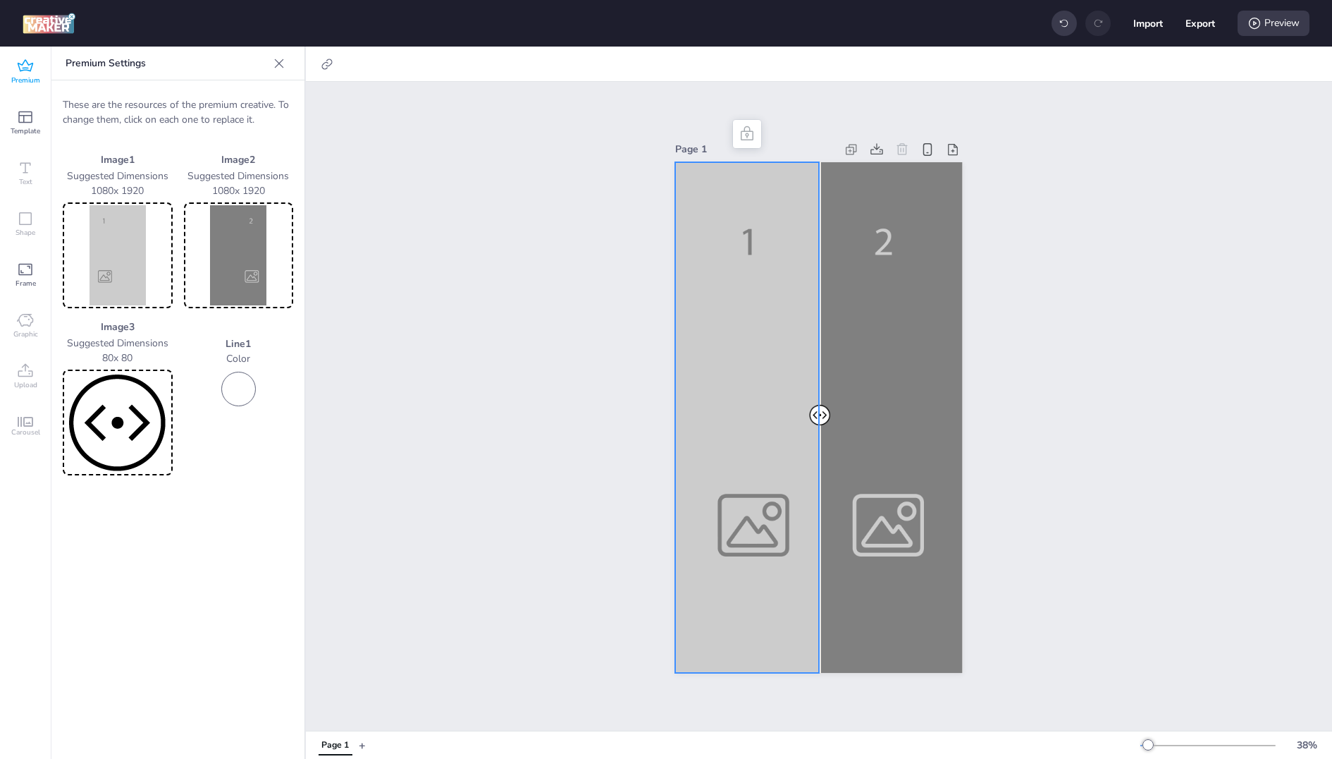
click at [145, 233] on img at bounding box center [118, 255] width 104 height 100
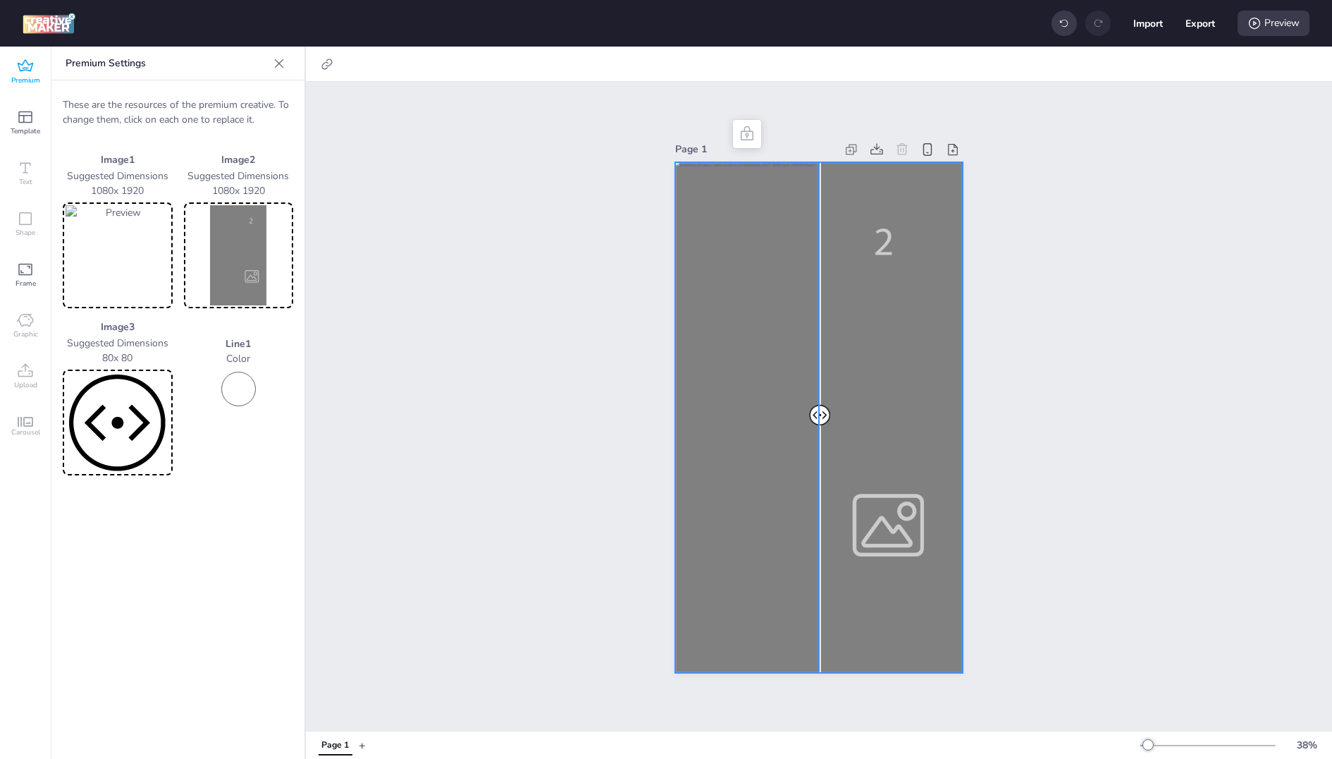
click at [818, 393] on div at bounding box center [818, 417] width 287 height 510
click at [274, 267] on img at bounding box center [239, 255] width 104 height 100
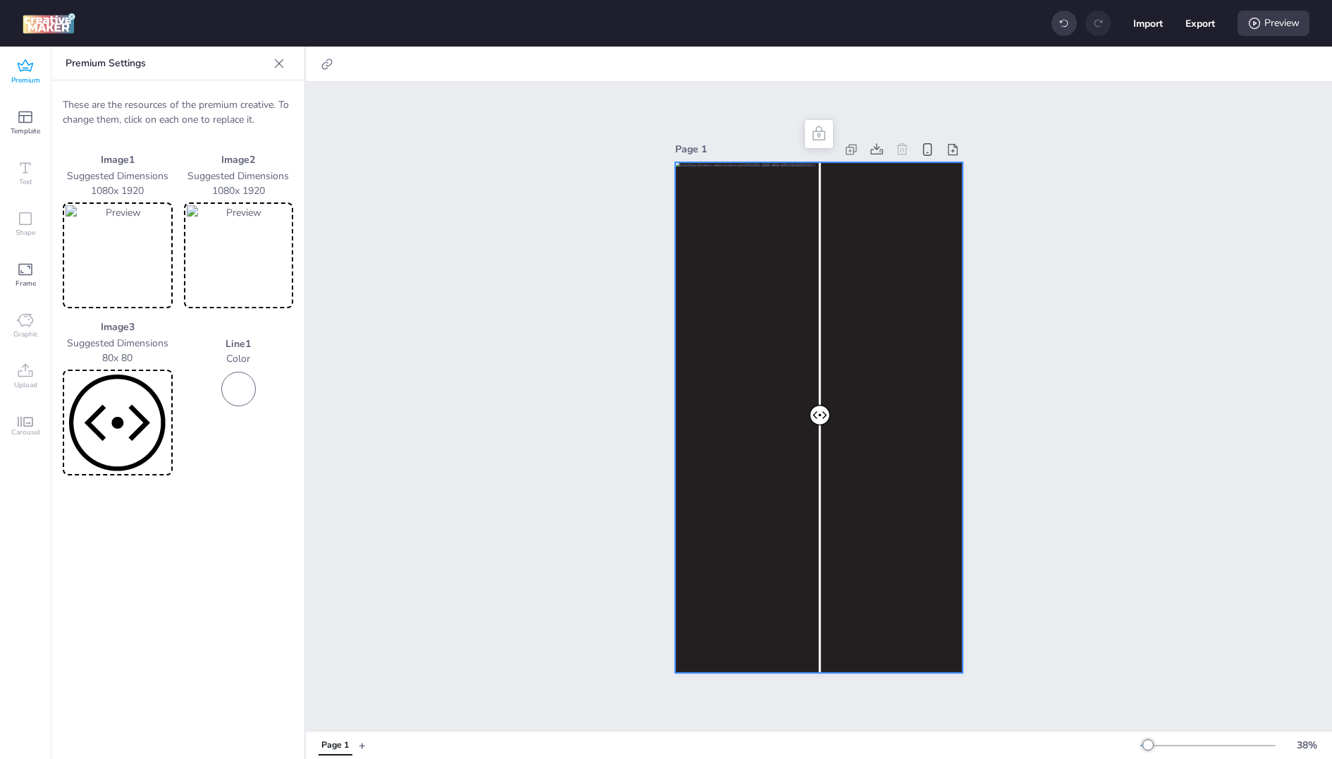
click at [596, 144] on div "Page 1" at bounding box center [819, 406] width 1026 height 649
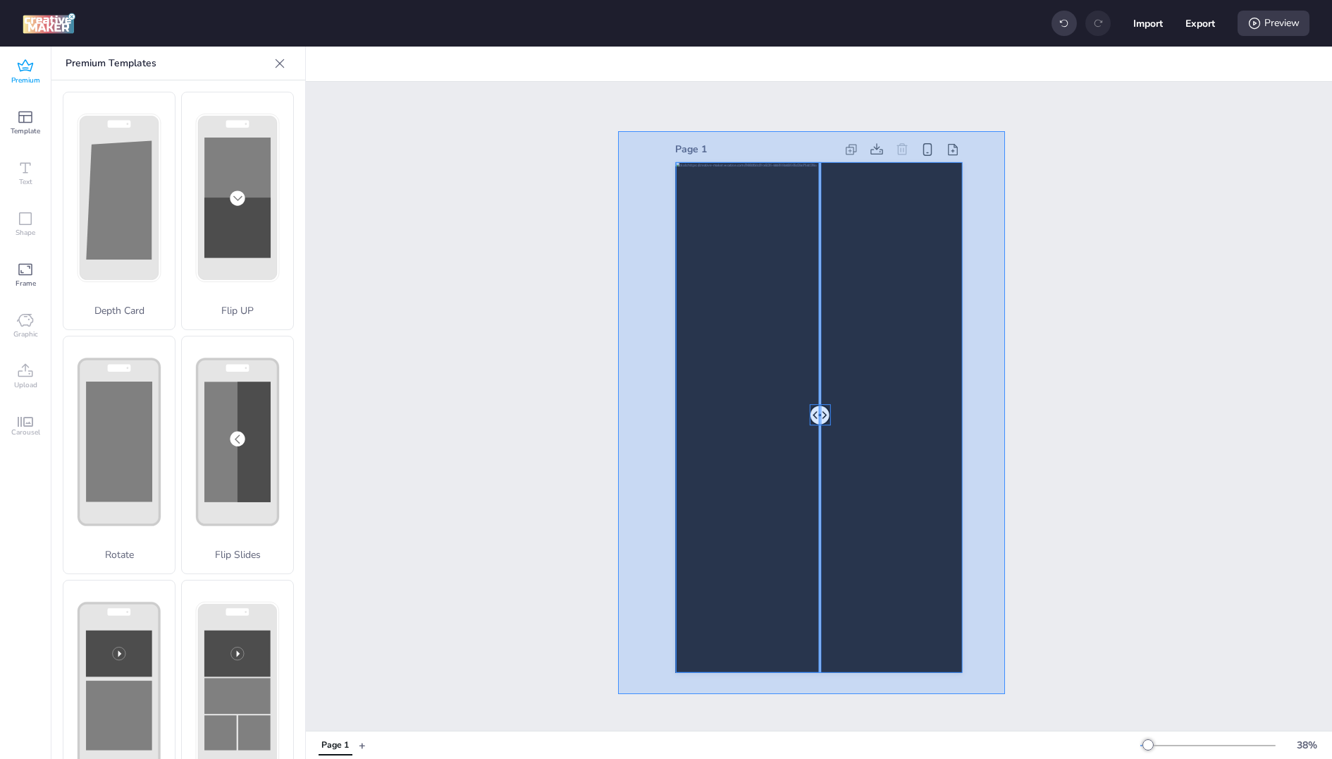
drag, startPoint x: 618, startPoint y: 131, endPoint x: 1005, endPoint y: 694, distance: 683.2
click at [1005, 694] on div "Page 1" at bounding box center [819, 406] width 1026 height 649
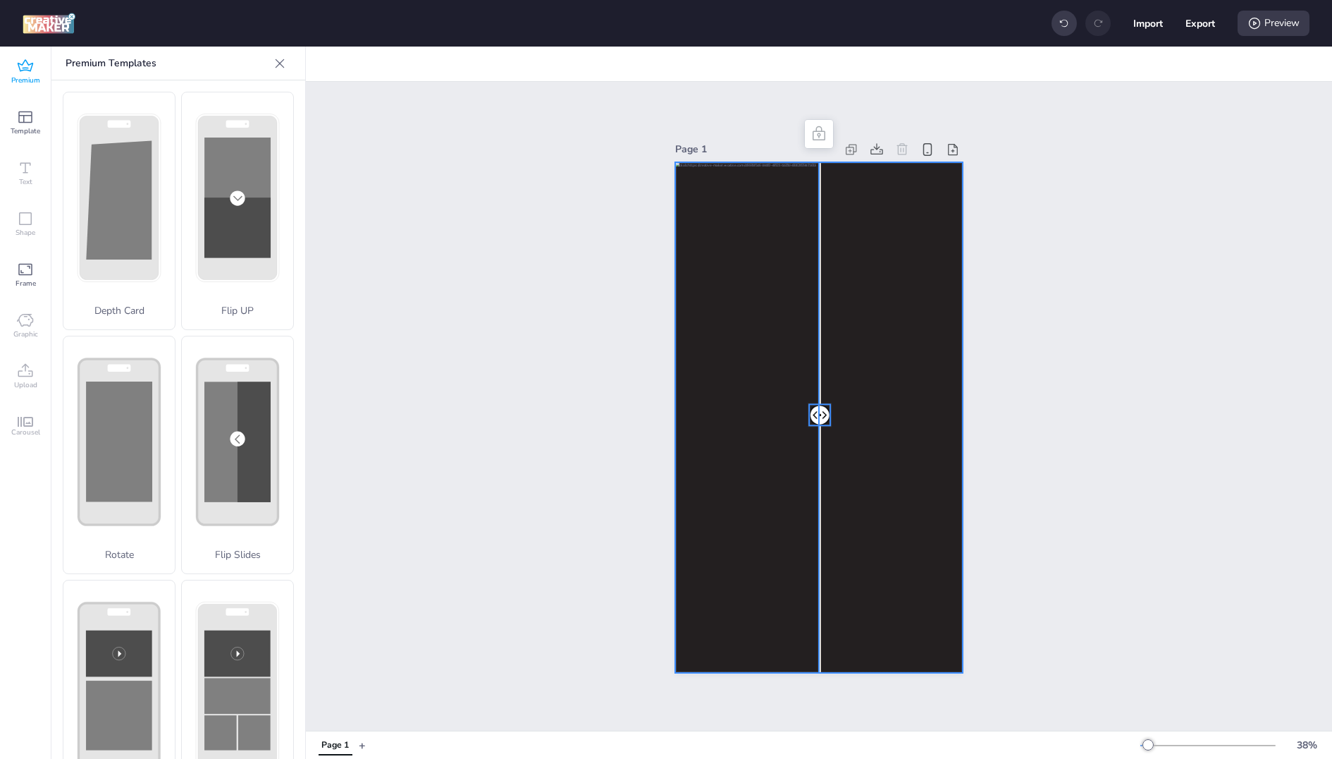
click at [276, 56] on icon at bounding box center [280, 63] width 14 height 14
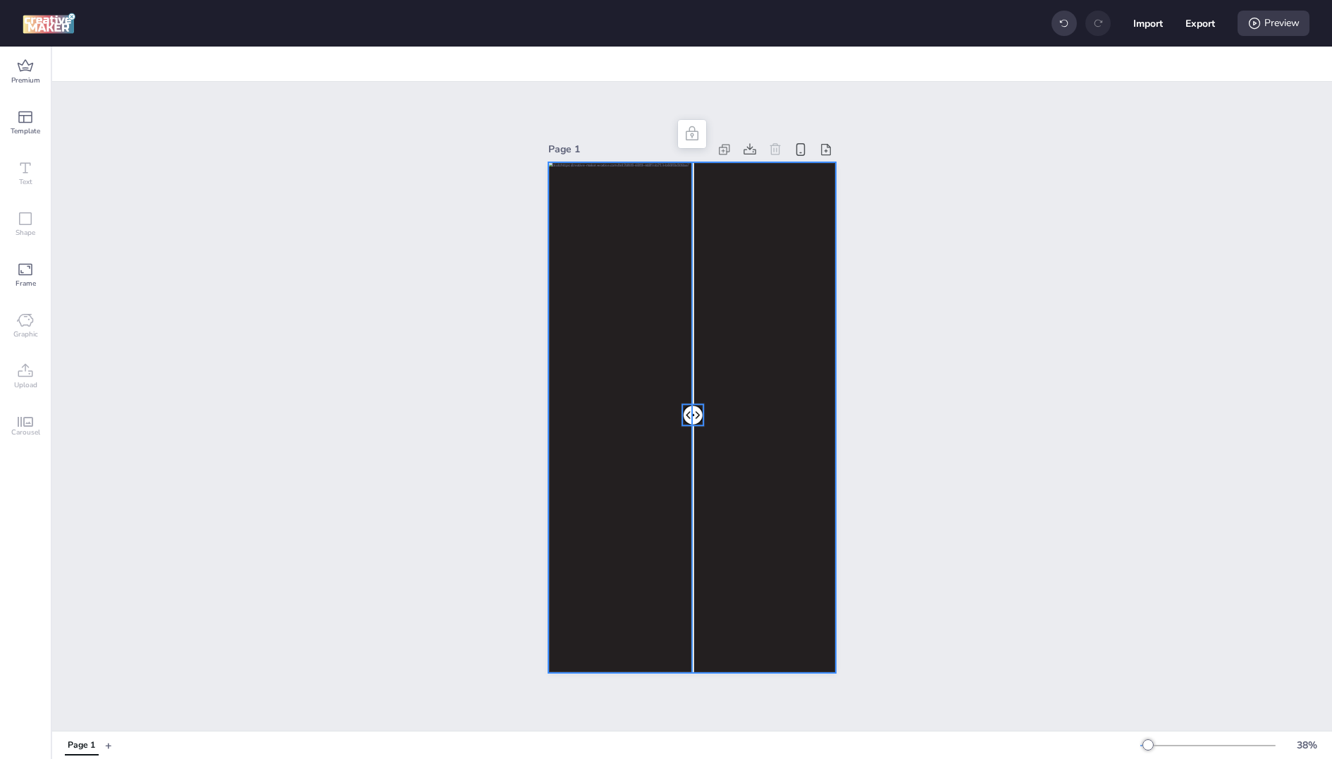
click at [102, 66] on div at bounding box center [692, 64] width 1280 height 35
click at [577, 240] on div at bounding box center [691, 417] width 287 height 510
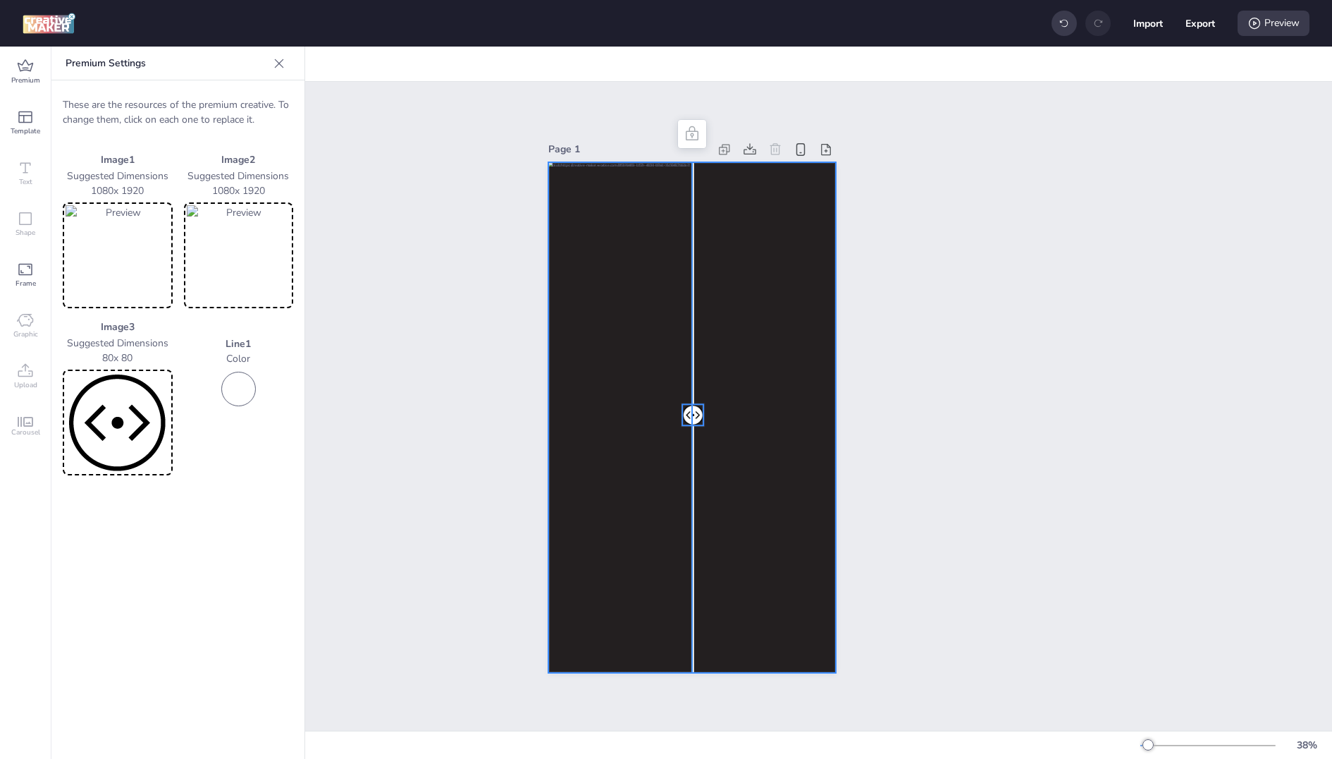
click at [755, 251] on div at bounding box center [691, 417] width 287 height 510
click at [698, 384] on div at bounding box center [691, 417] width 287 height 510
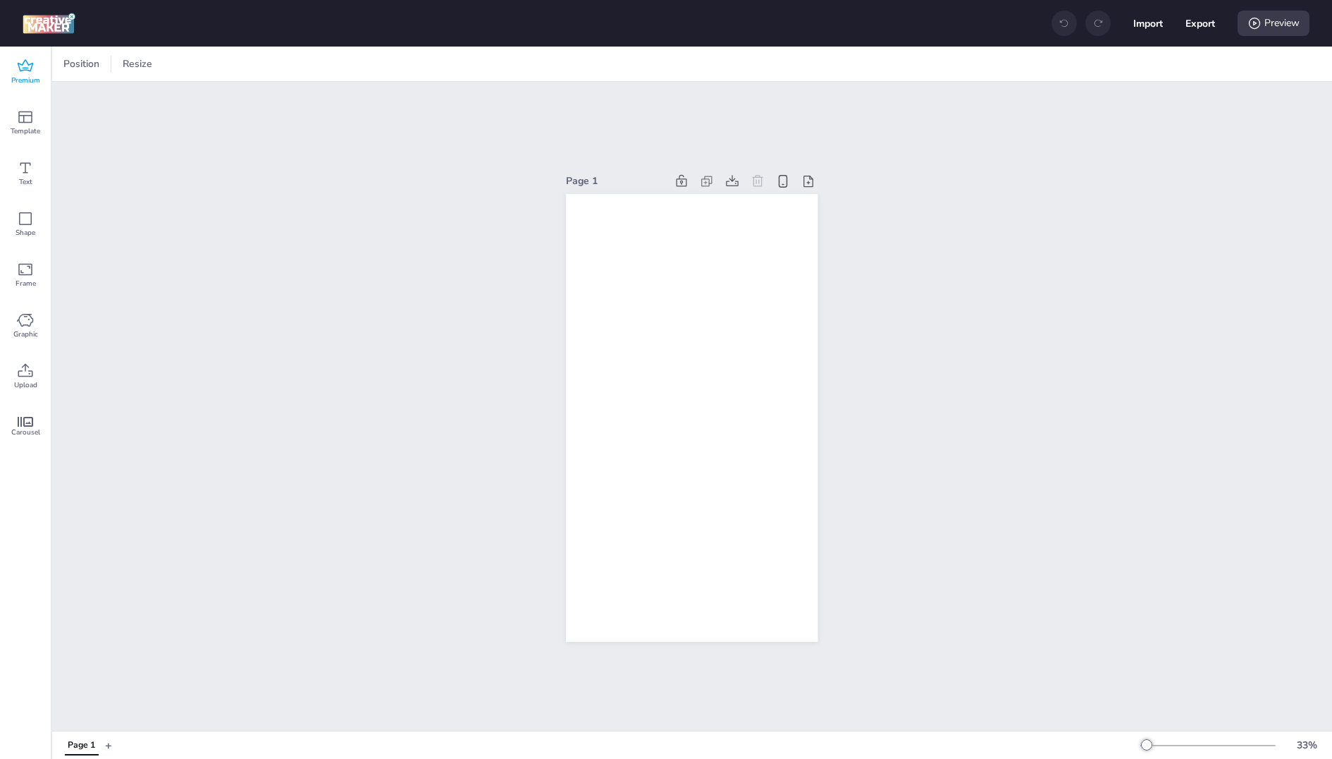
click at [33, 66] on div "Premium" at bounding box center [25, 72] width 51 height 51
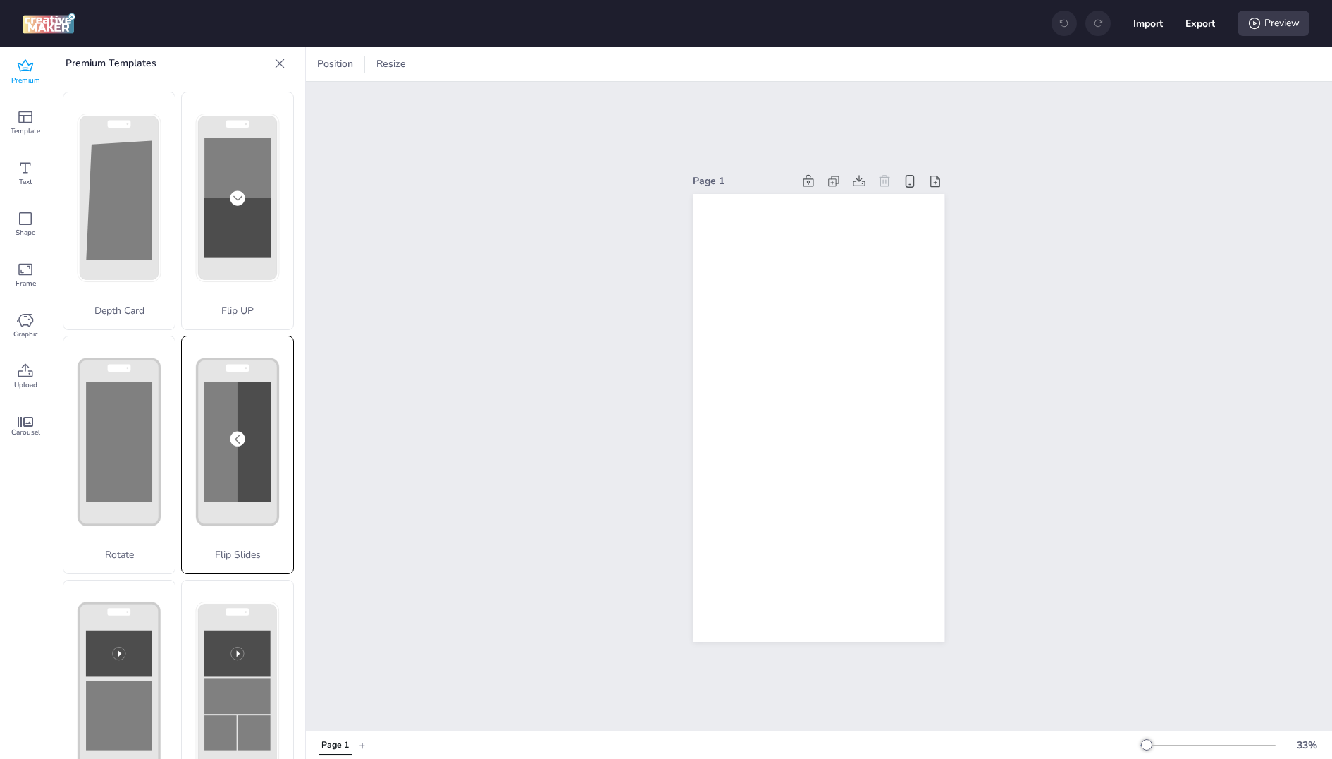
click at [254, 439] on rect at bounding box center [254, 441] width 33 height 121
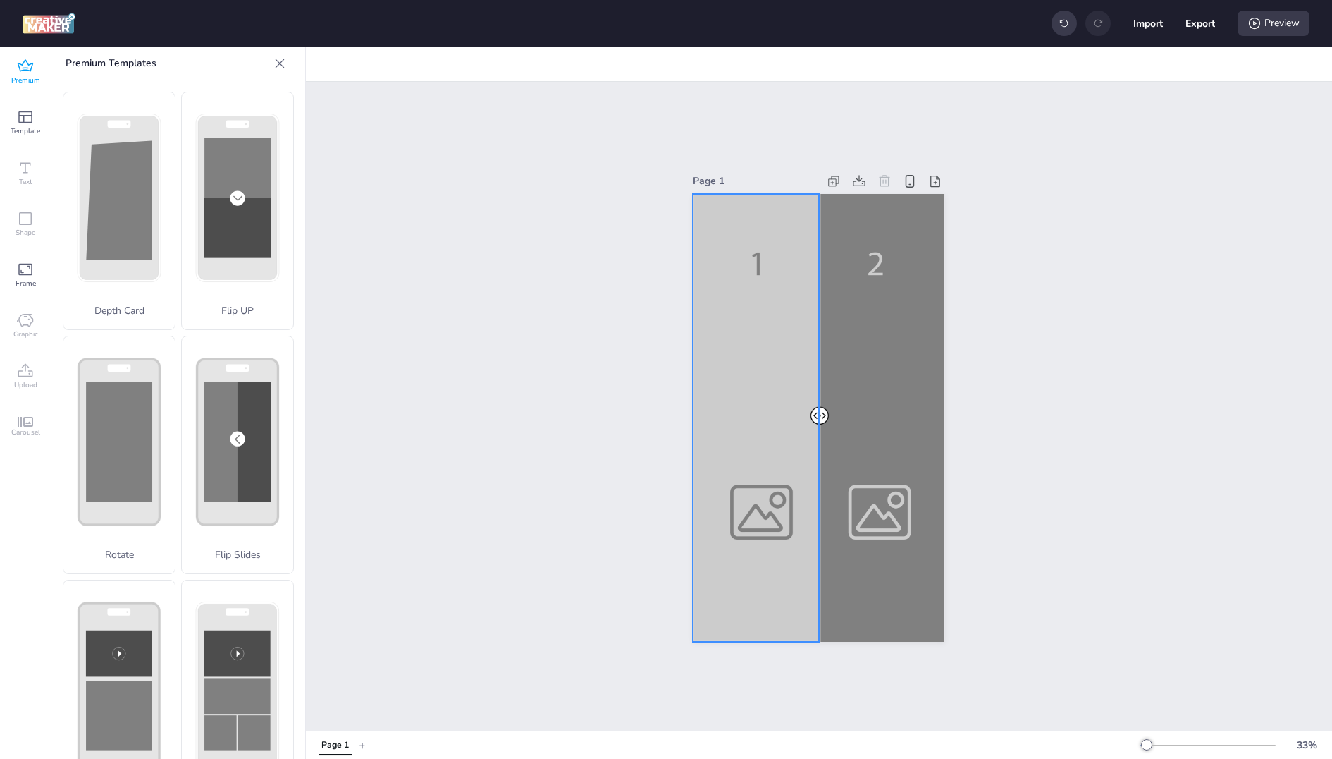
click at [742, 338] on div at bounding box center [819, 418] width 252 height 448
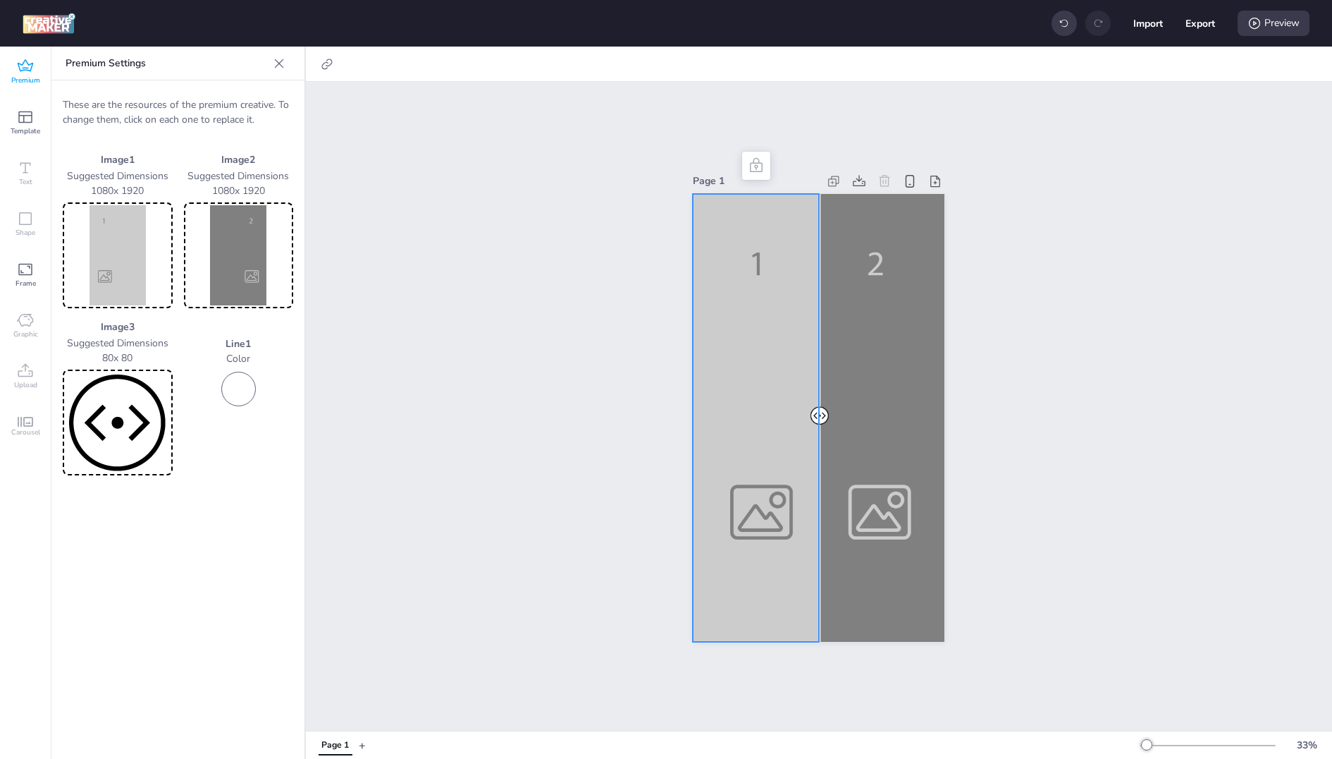
click at [104, 233] on img at bounding box center [118, 255] width 104 height 100
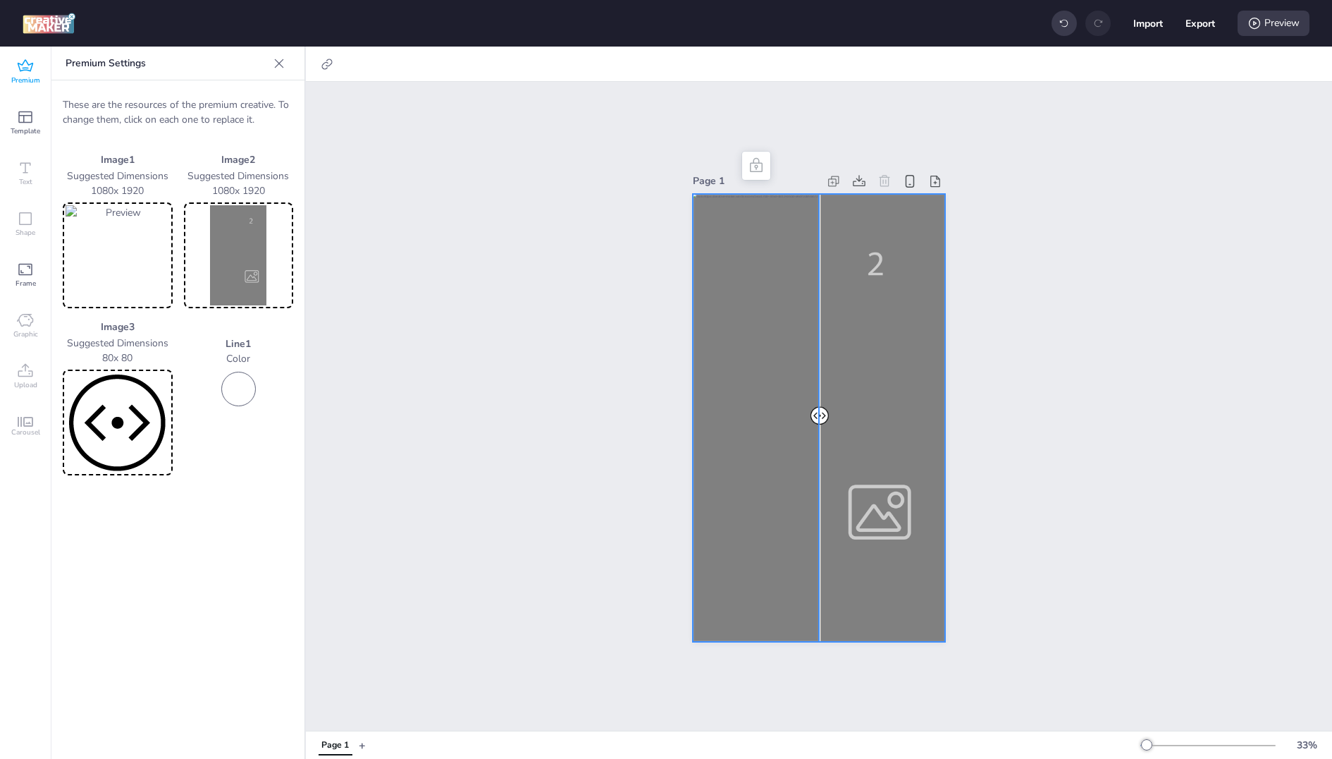
click at [864, 428] on div at bounding box center [819, 418] width 252 height 448
click at [247, 243] on img at bounding box center [239, 255] width 104 height 100
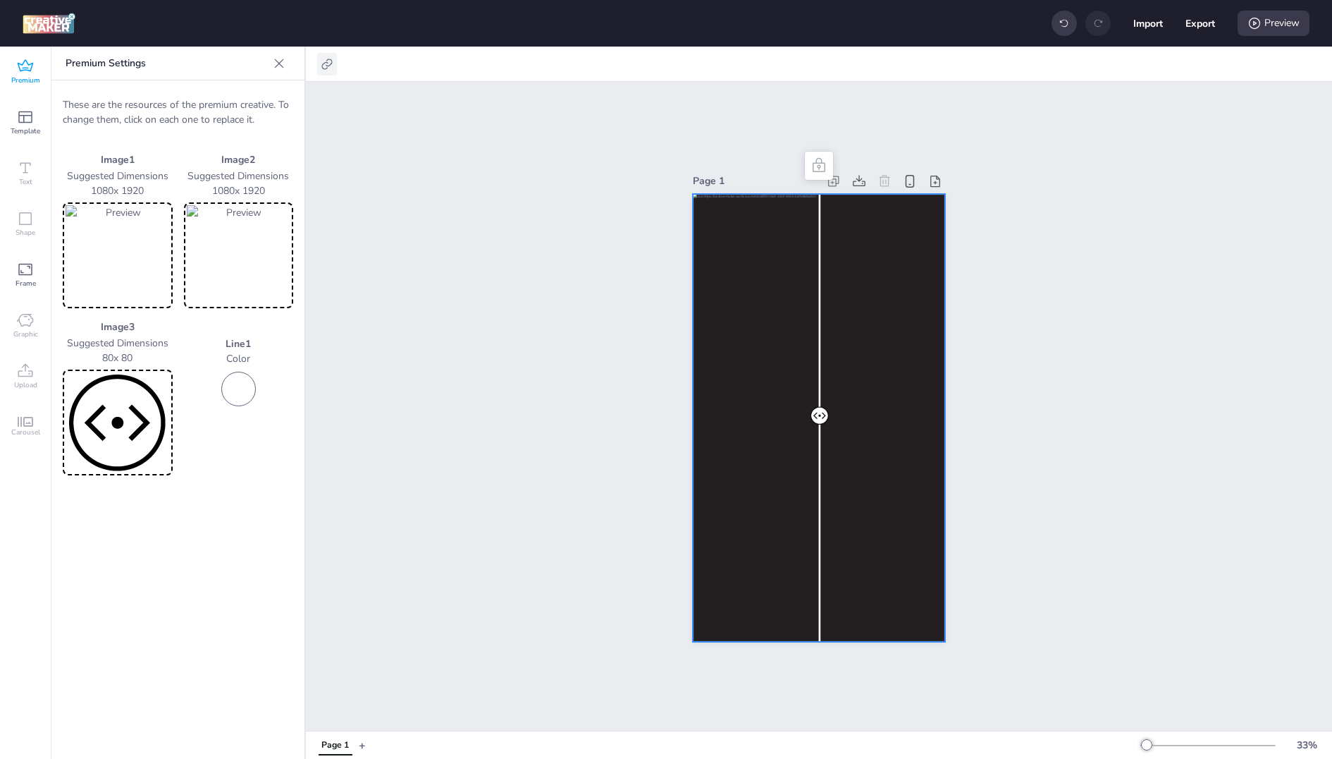
click at [321, 71] on div at bounding box center [327, 64] width 20 height 23
click at [273, 95] on span "Activate hyperlink" at bounding box center [235, 99] width 78 height 15
click at [187, 101] on input "Activate hyperlink" at bounding box center [182, 105] width 9 height 9
checkbox input "true"
click at [243, 164] on input "[URL][DOMAIN_NAME]" at bounding box center [252, 168] width 129 height 15
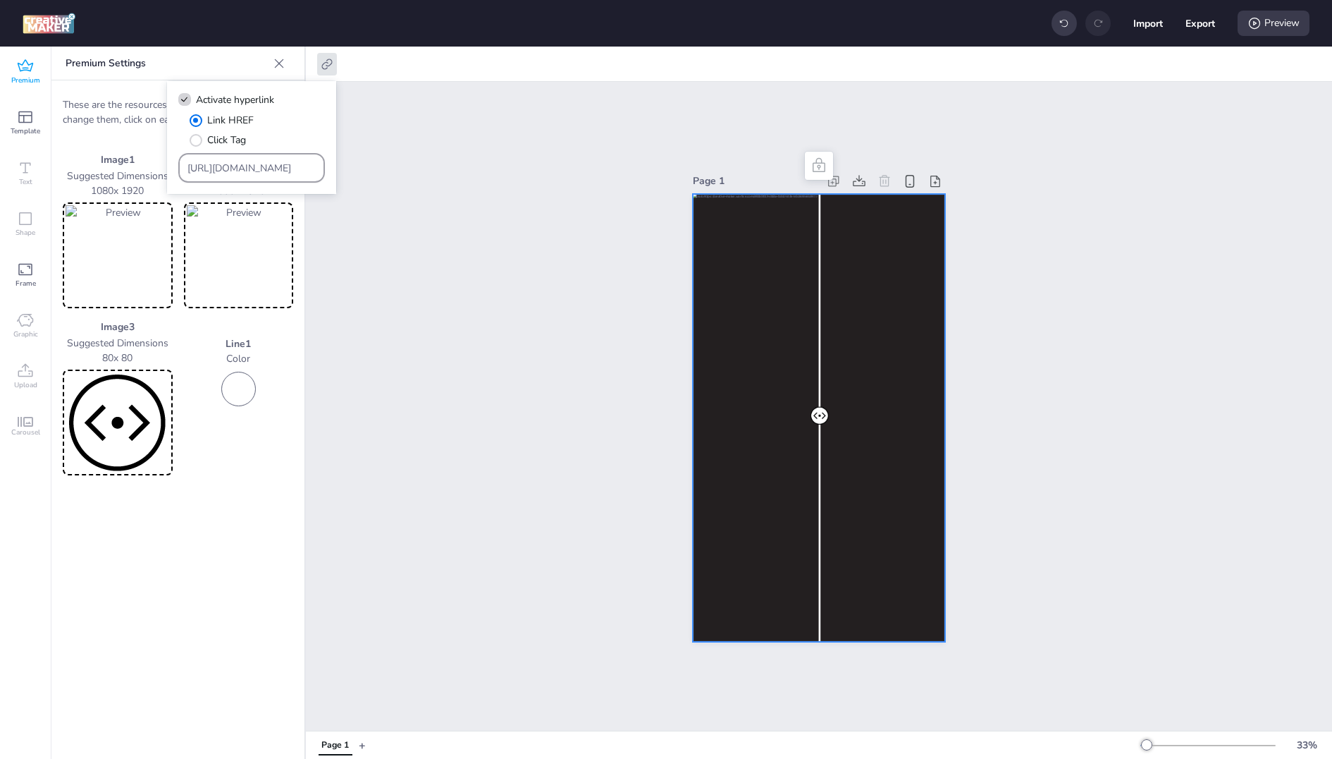
click at [243, 164] on input "[URL][DOMAIN_NAME]" at bounding box center [252, 168] width 129 height 15
drag, startPoint x: 267, startPoint y: 166, endPoint x: 115, endPoint y: 159, distance: 152.4
click at [115, 159] on body "Import Export Preview Premium Template Text Shape Frame Graphic Upload Carousel…" at bounding box center [666, 379] width 1332 height 759
type input "m"
click at [291, 175] on div at bounding box center [252, 167] width 129 height 27
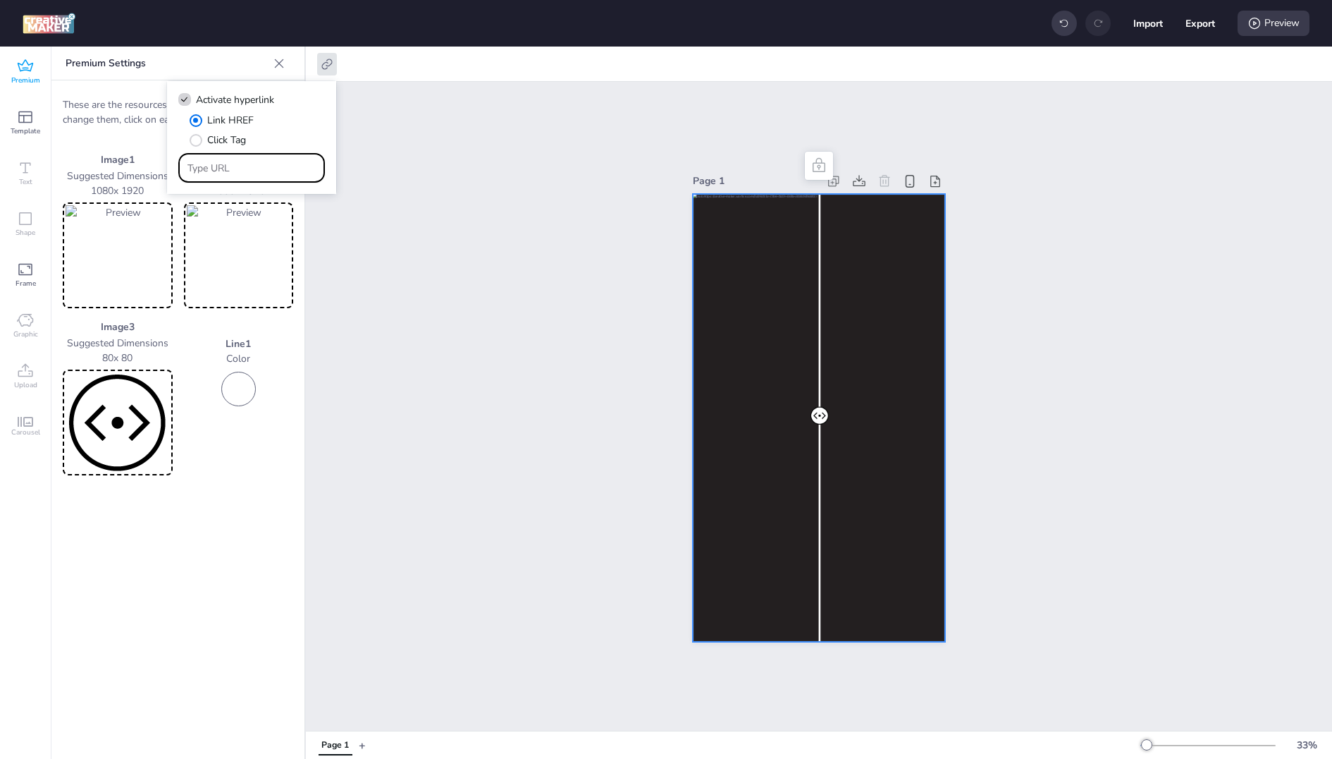
paste input "https://[DOMAIN_NAME]/ddm/trackclk/N1957659.3999883WORTISE/B34263623.430284439;…"
type input "https://[DOMAIN_NAME]/ddm/trackclk/N1957659.3999883WORTISE/B34263623.430284439;…"
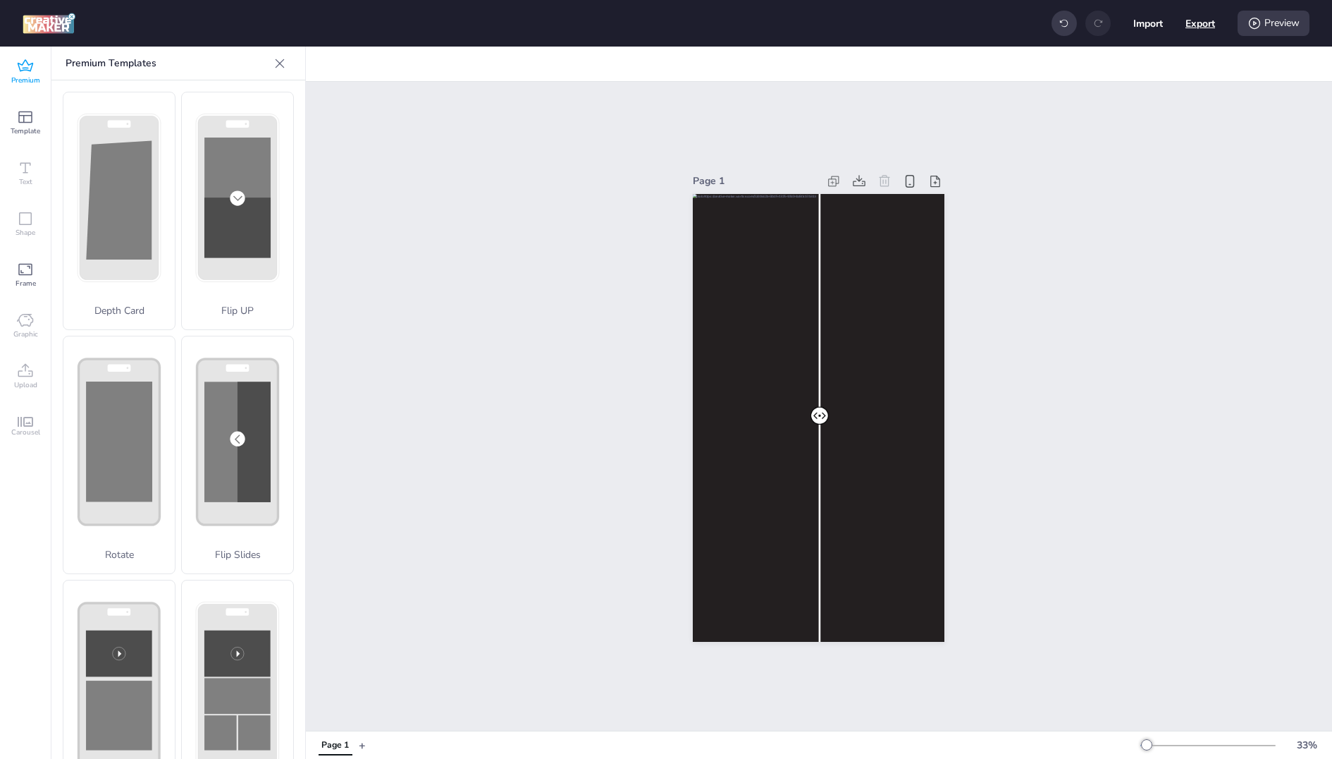
click at [1204, 25] on button "Export" at bounding box center [1201, 23] width 30 height 30
select select "html"
click at [1137, 104] on button "Download" at bounding box center [1138, 113] width 128 height 27
